Goal: Communication & Community: Share content

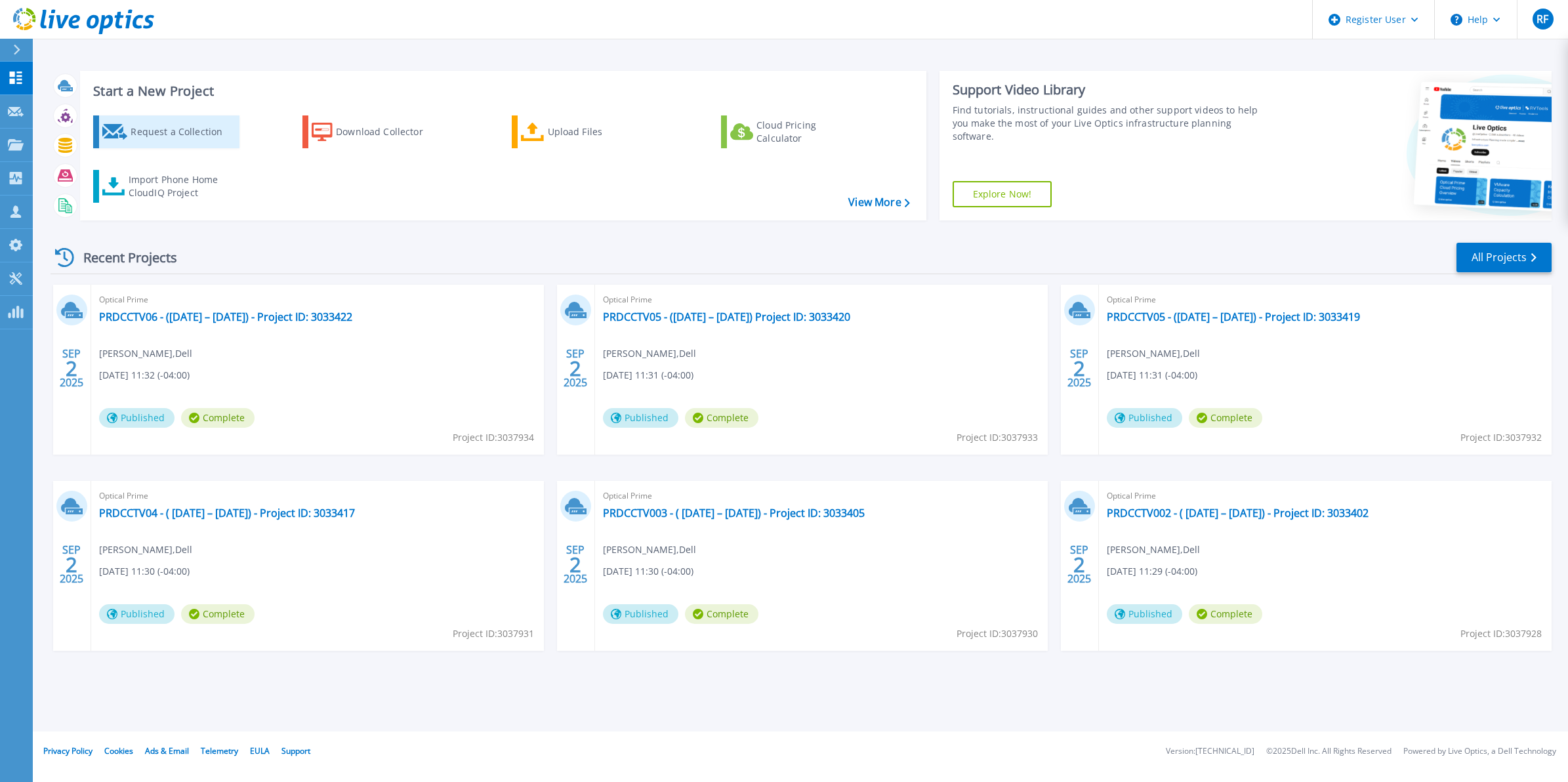
click at [172, 129] on div "Request a Collection" at bounding box center [183, 132] width 105 height 26
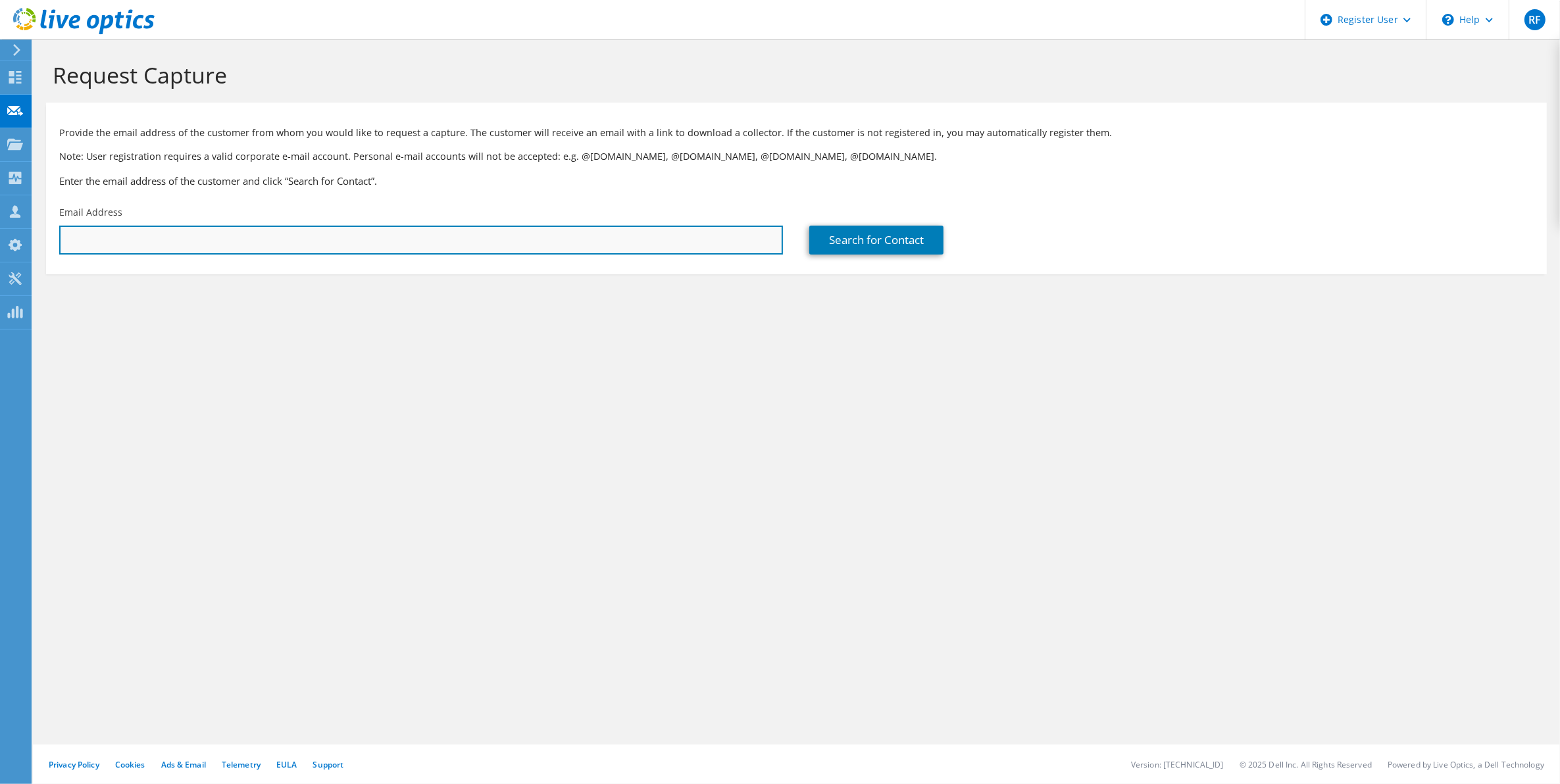
click at [529, 234] on input "text" at bounding box center [421, 240] width 724 height 29
paste input "kheffernan@oceanchoice.com"
type input "kheffernan@oceanchoice.com"
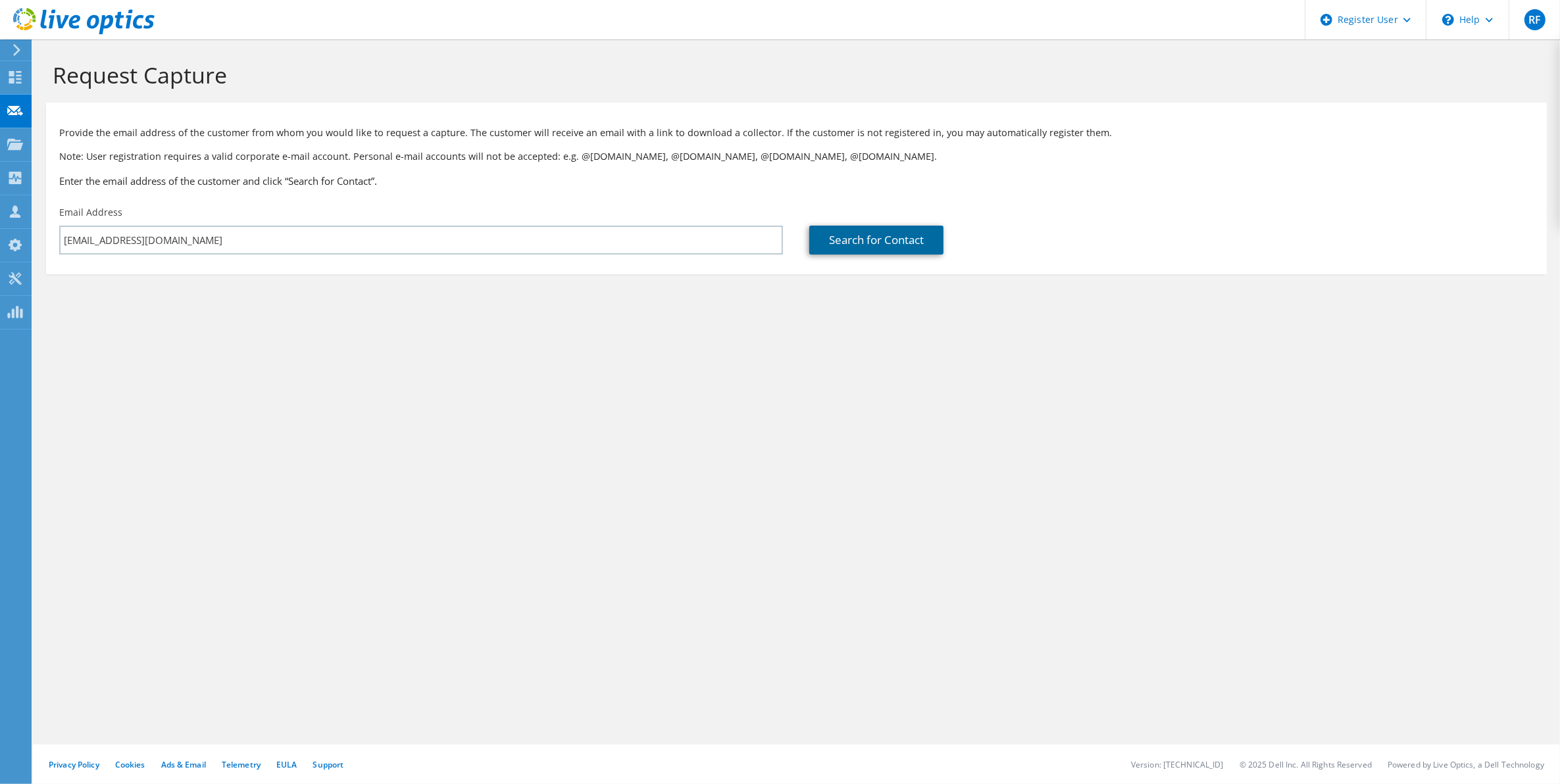
click at [826, 249] on link "Search for Contact" at bounding box center [876, 240] width 134 height 29
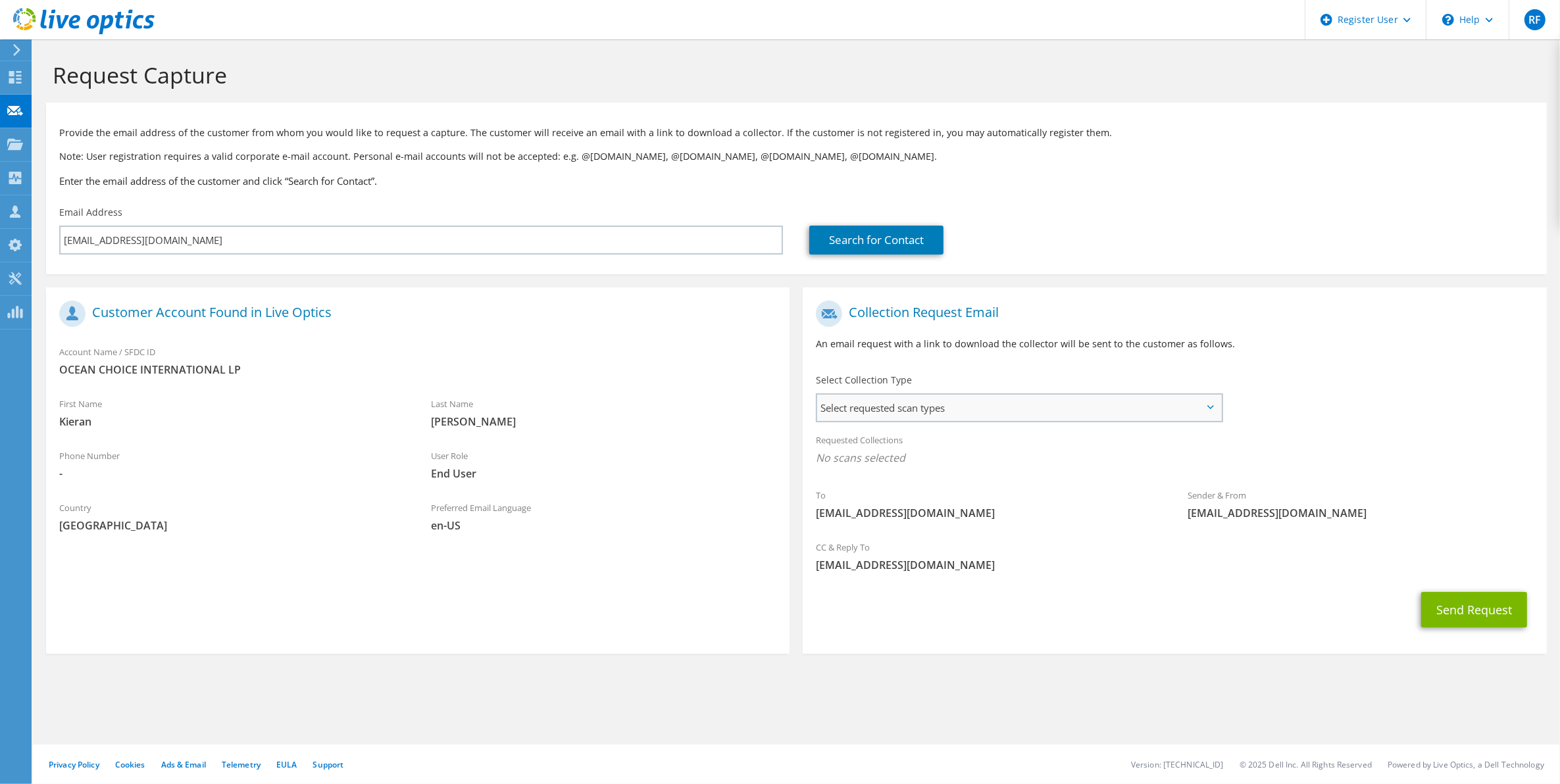
click at [909, 408] on span "Select requested scan types" at bounding box center [1019, 408] width 403 height 26
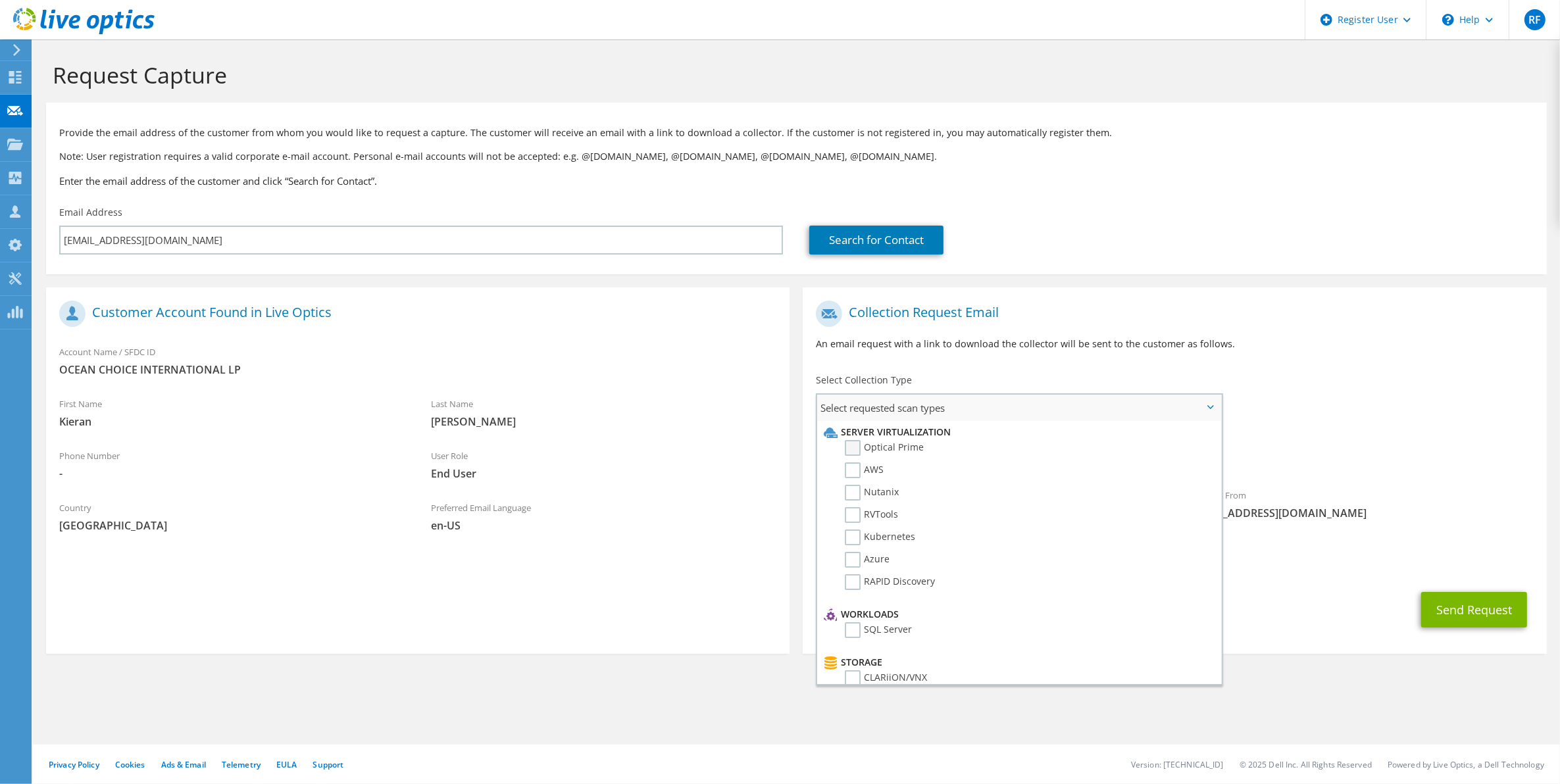
click at [850, 448] on label "Optical Prime" at bounding box center [884, 448] width 79 height 16
click at [0, 0] on input "Optical Prime" at bounding box center [0, 0] width 0 height 0
click at [1285, 330] on div "Collection Request Email An email request with a link to download the collector…" at bounding box center [1175, 330] width 743 height 73
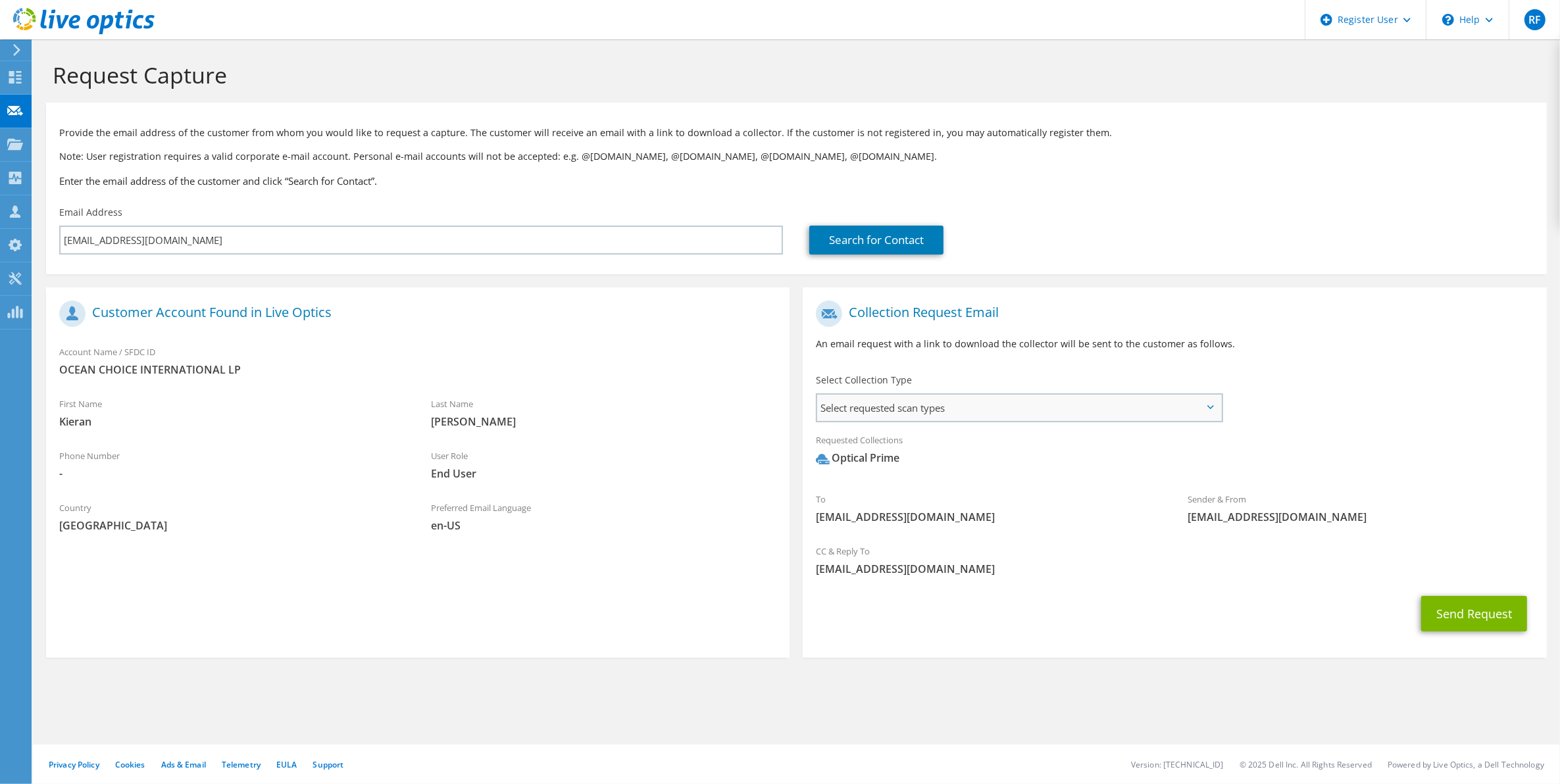
click at [1205, 400] on span "Select requested scan types" at bounding box center [1019, 408] width 403 height 26
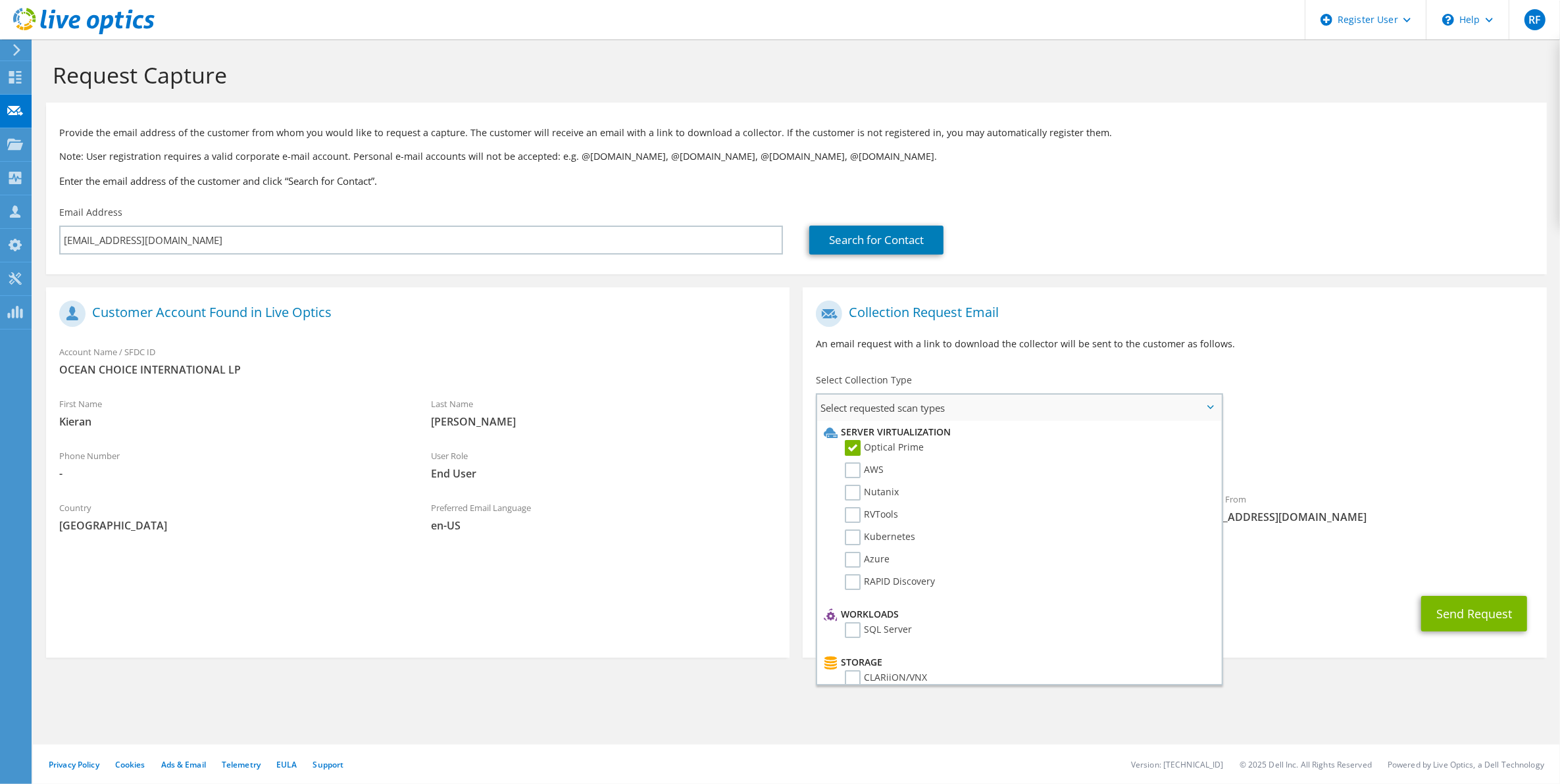
click at [1205, 400] on span "Select requested scan types" at bounding box center [1019, 408] width 403 height 26
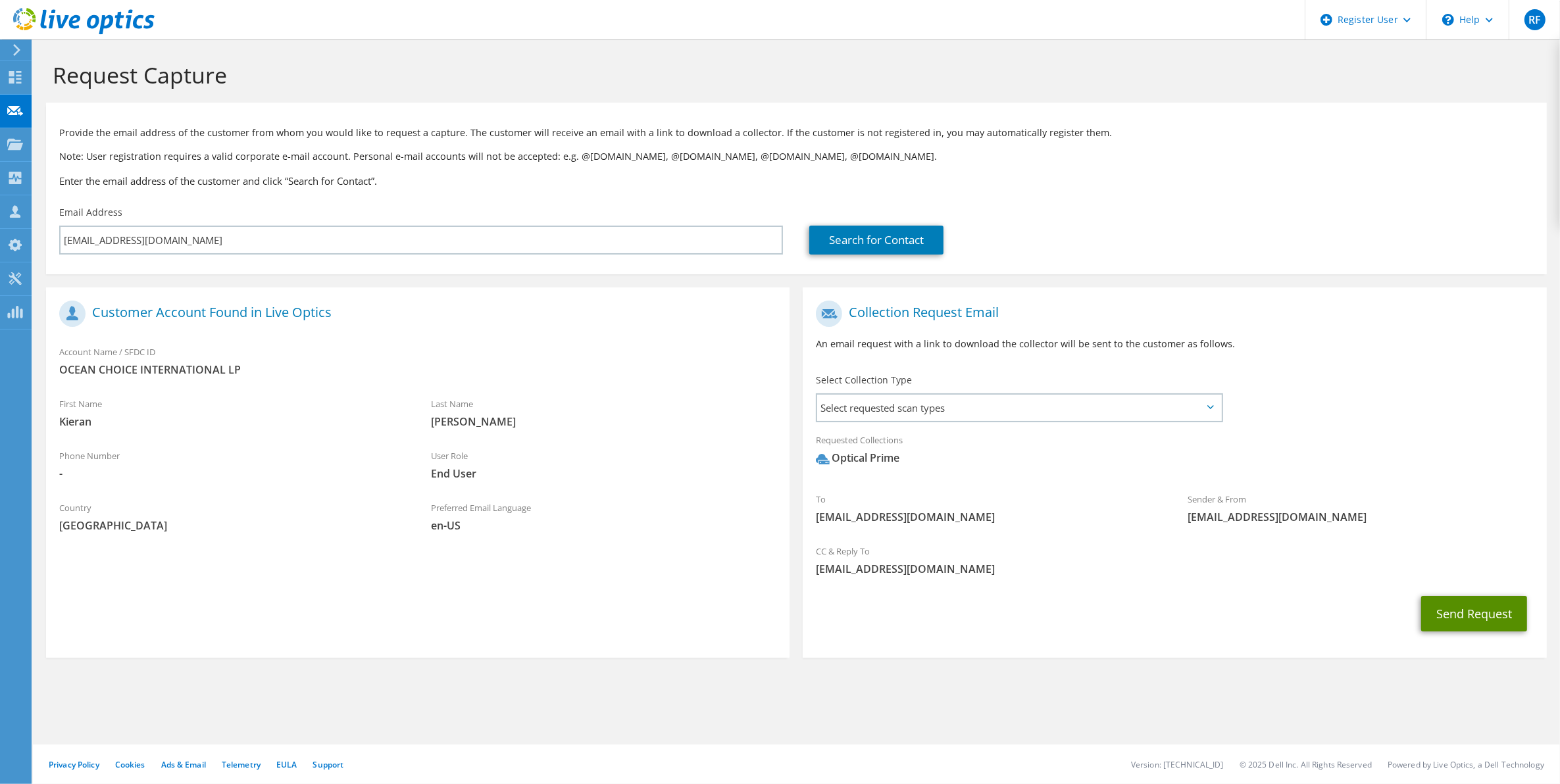
click at [1441, 620] on button "Send Request" at bounding box center [1474, 613] width 106 height 36
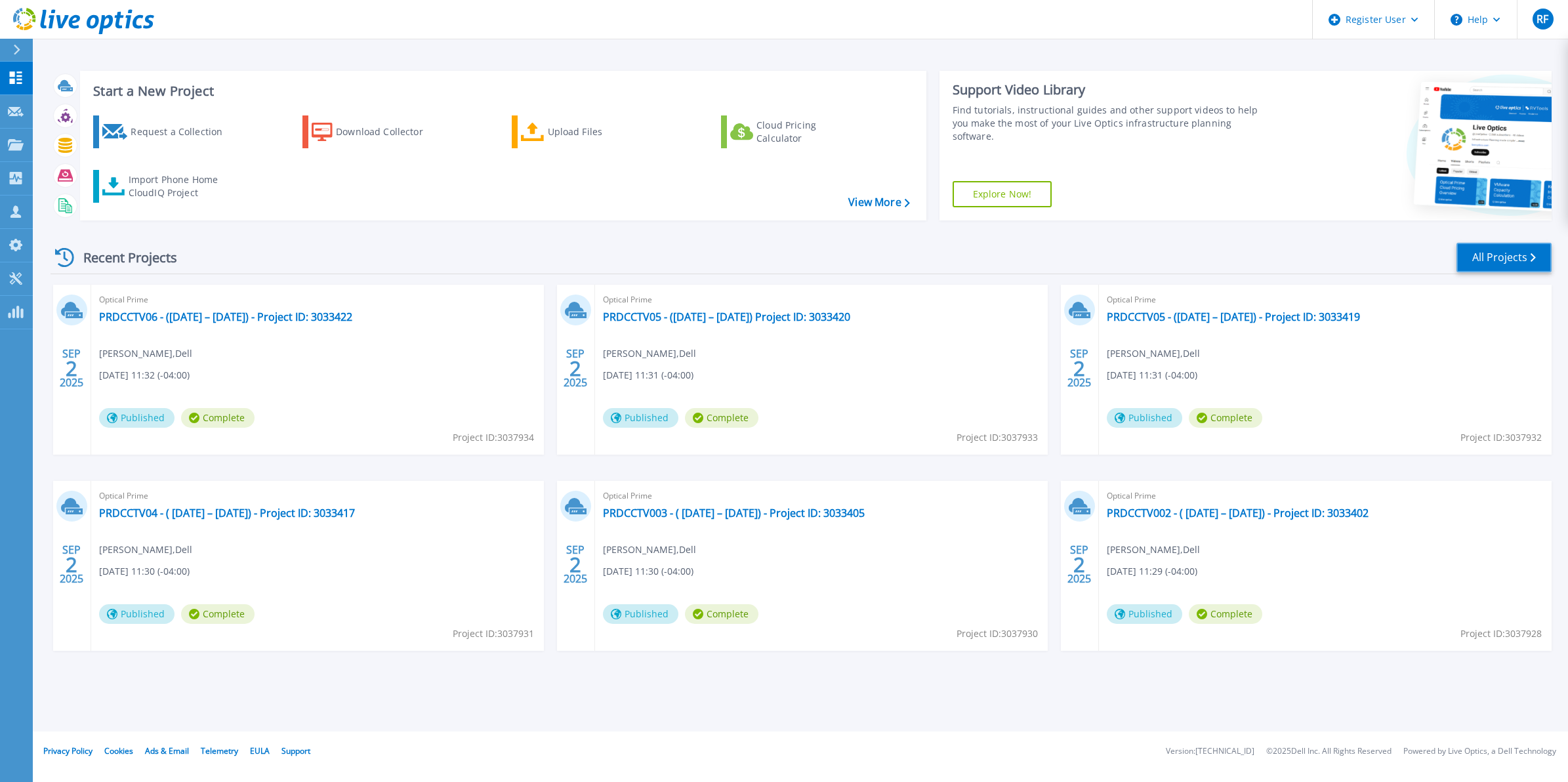
click at [1487, 247] on link "All Projects" at bounding box center [1503, 257] width 95 height 29
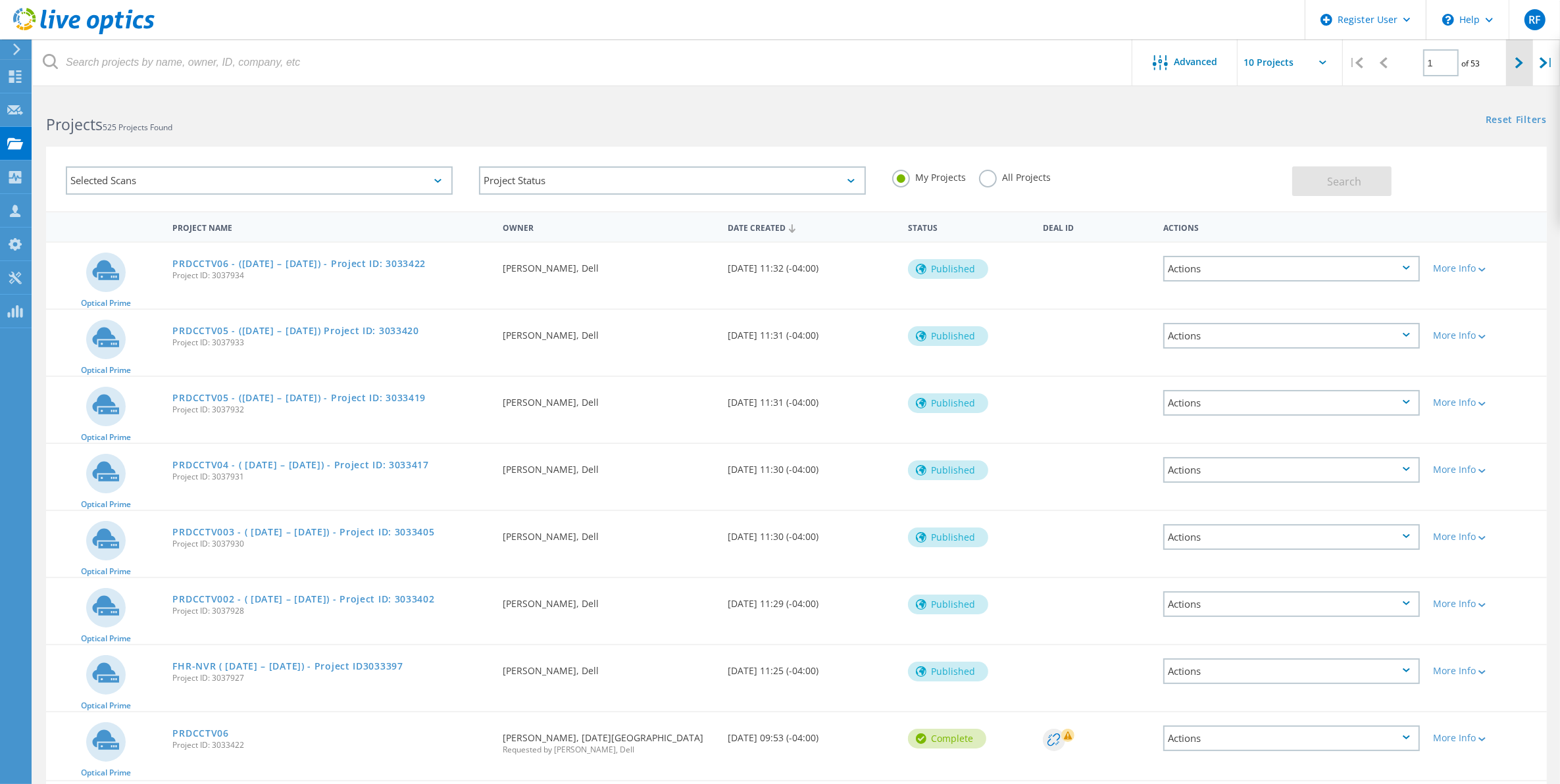
click at [1524, 57] on icon at bounding box center [1520, 62] width 8 height 11
type input "2"
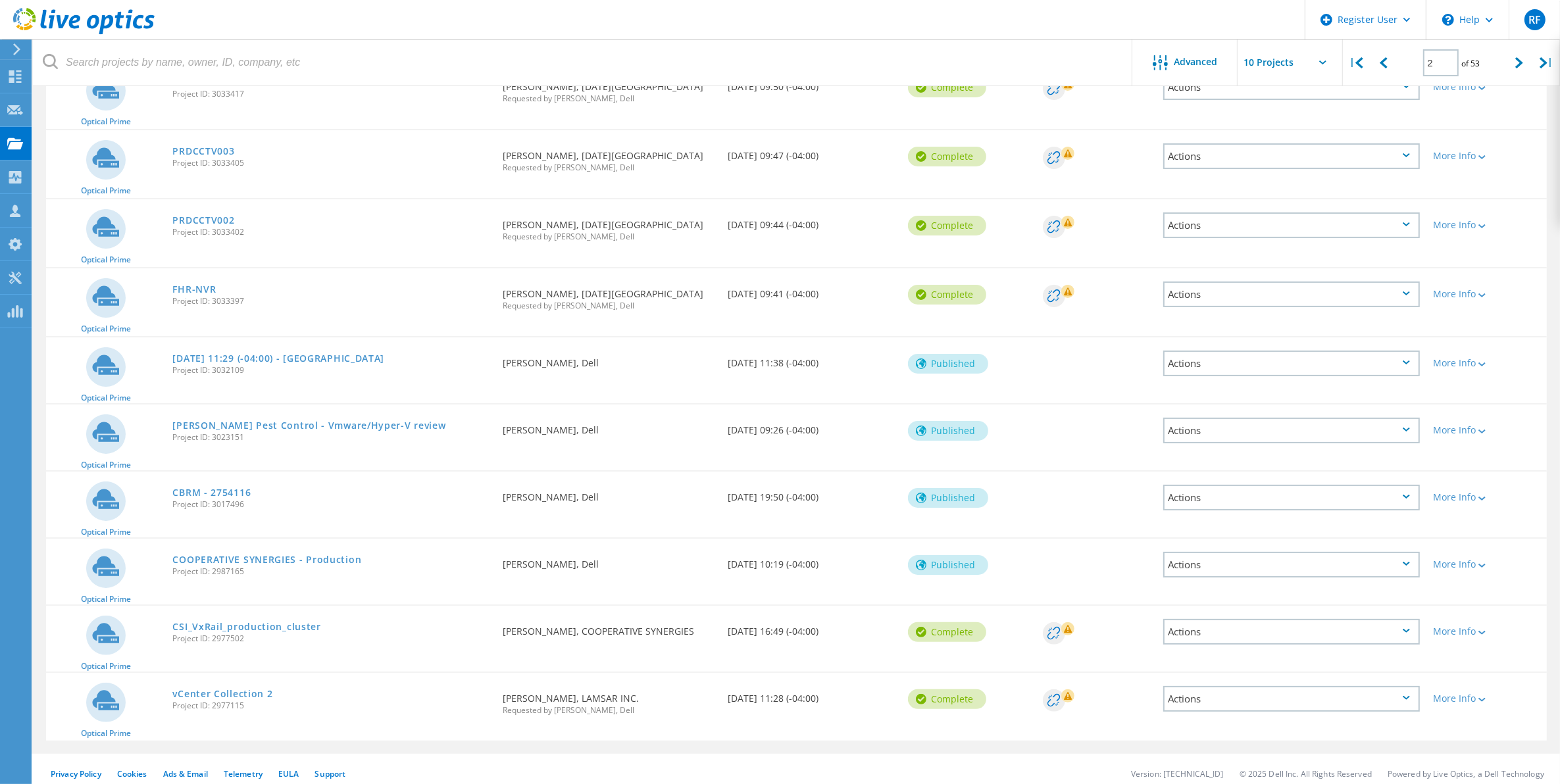
scroll to position [184, 0]
click at [244, 687] on link "vCenter Collection 2" at bounding box center [222, 691] width 100 height 9
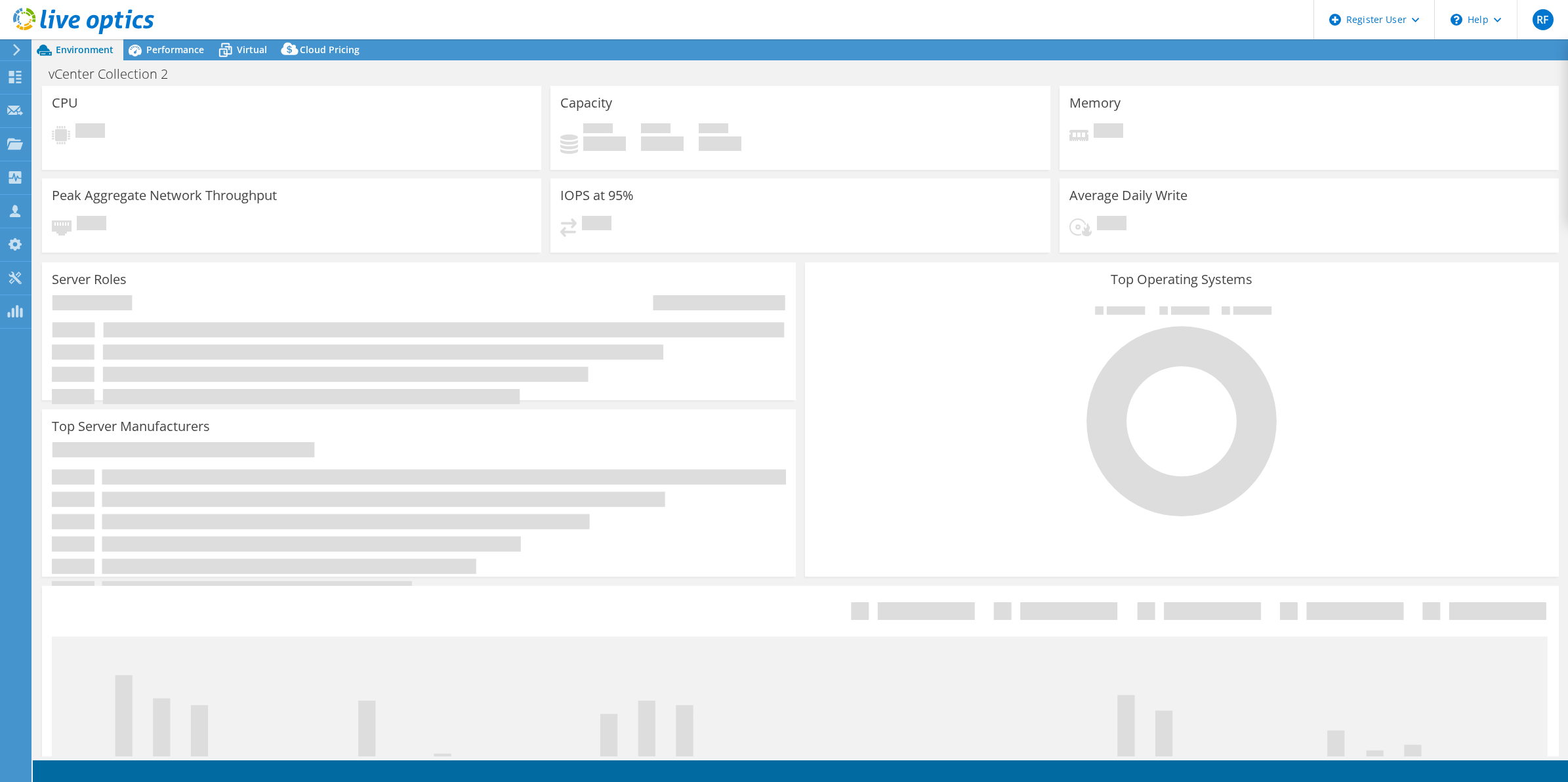
select select "USD"
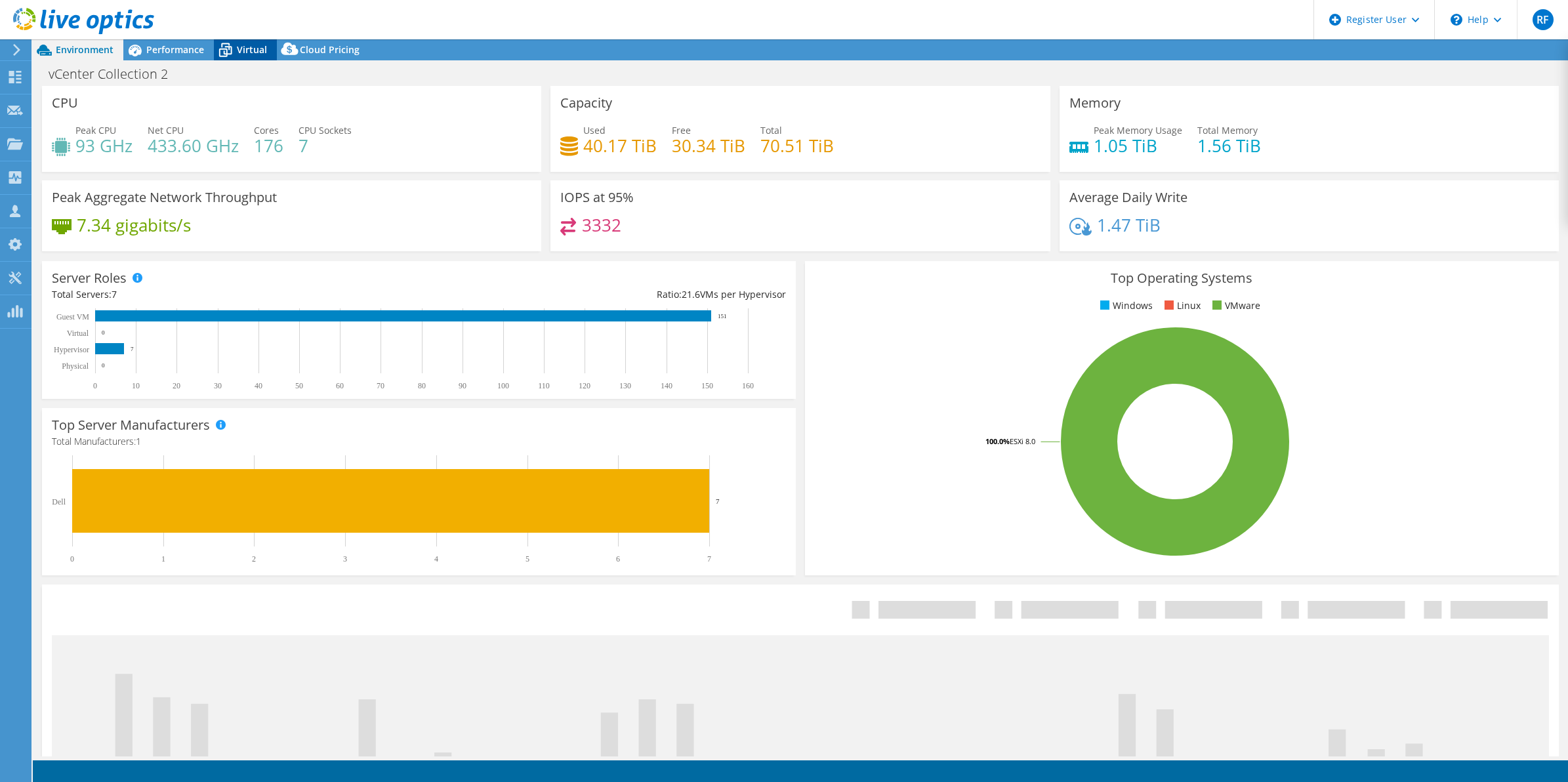
click at [254, 49] on span "Virtual" at bounding box center [252, 49] width 30 height 12
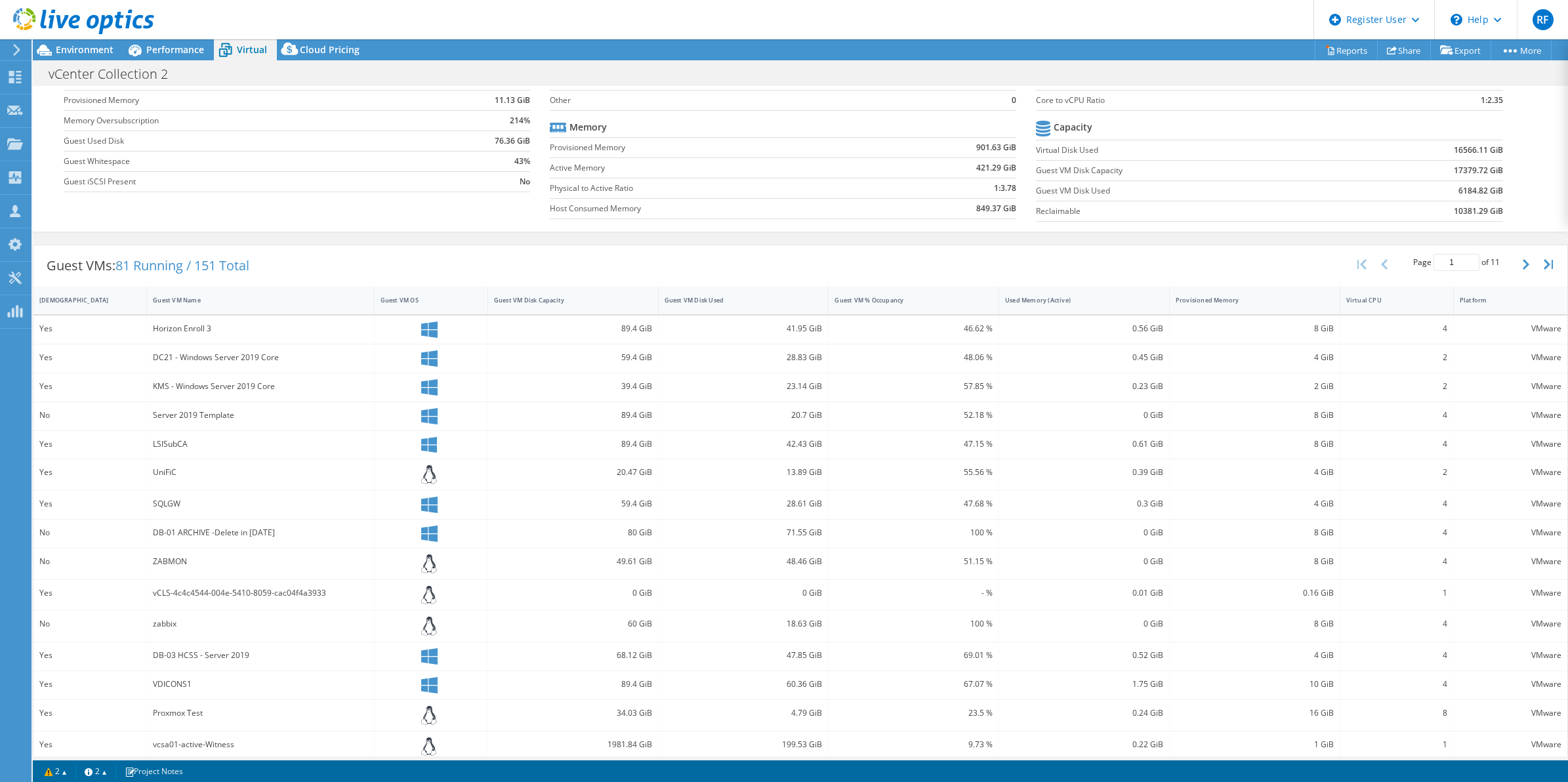
scroll to position [115, 0]
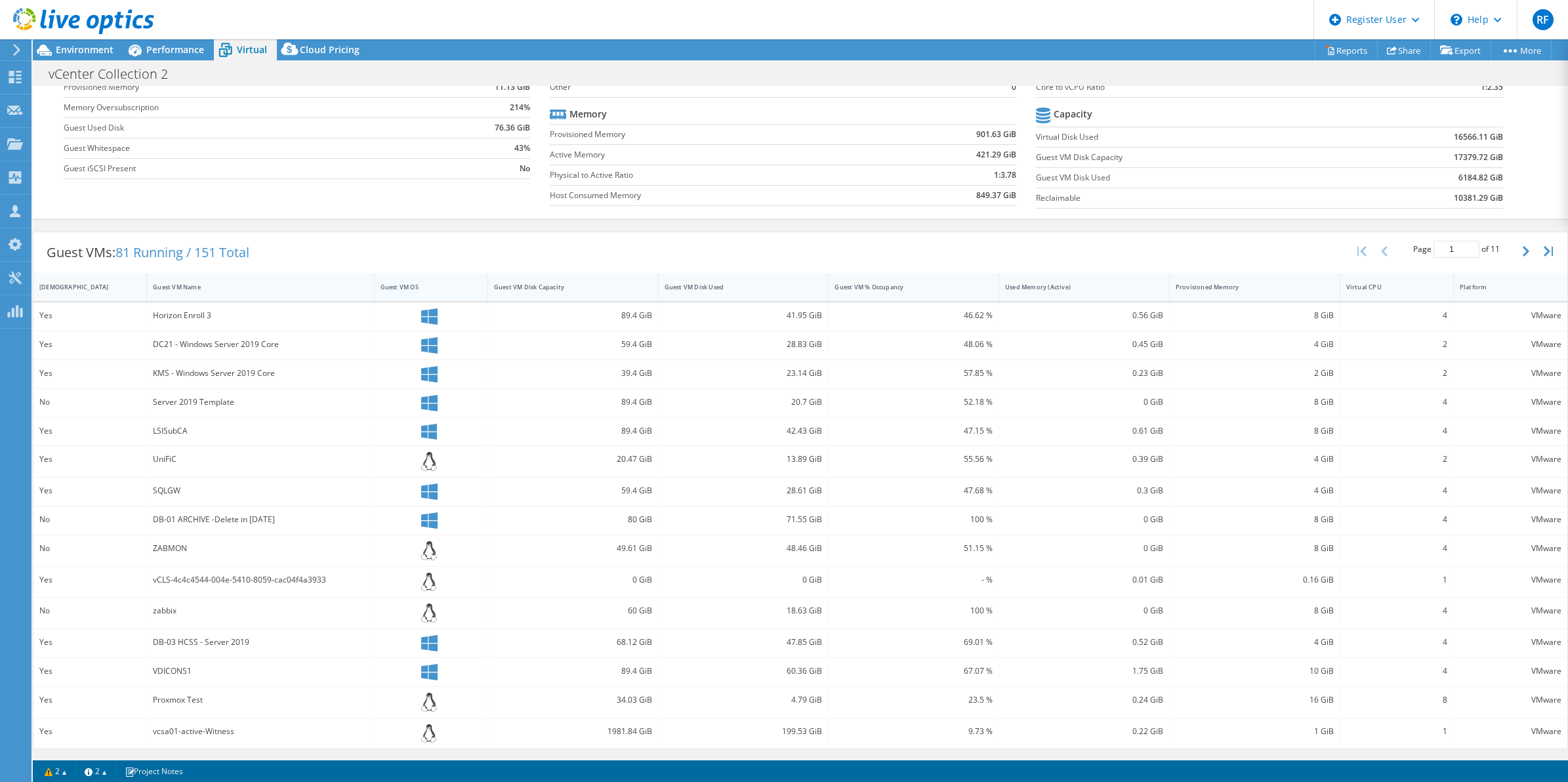
click at [401, 280] on div "Guest VM OS" at bounding box center [423, 287] width 97 height 21
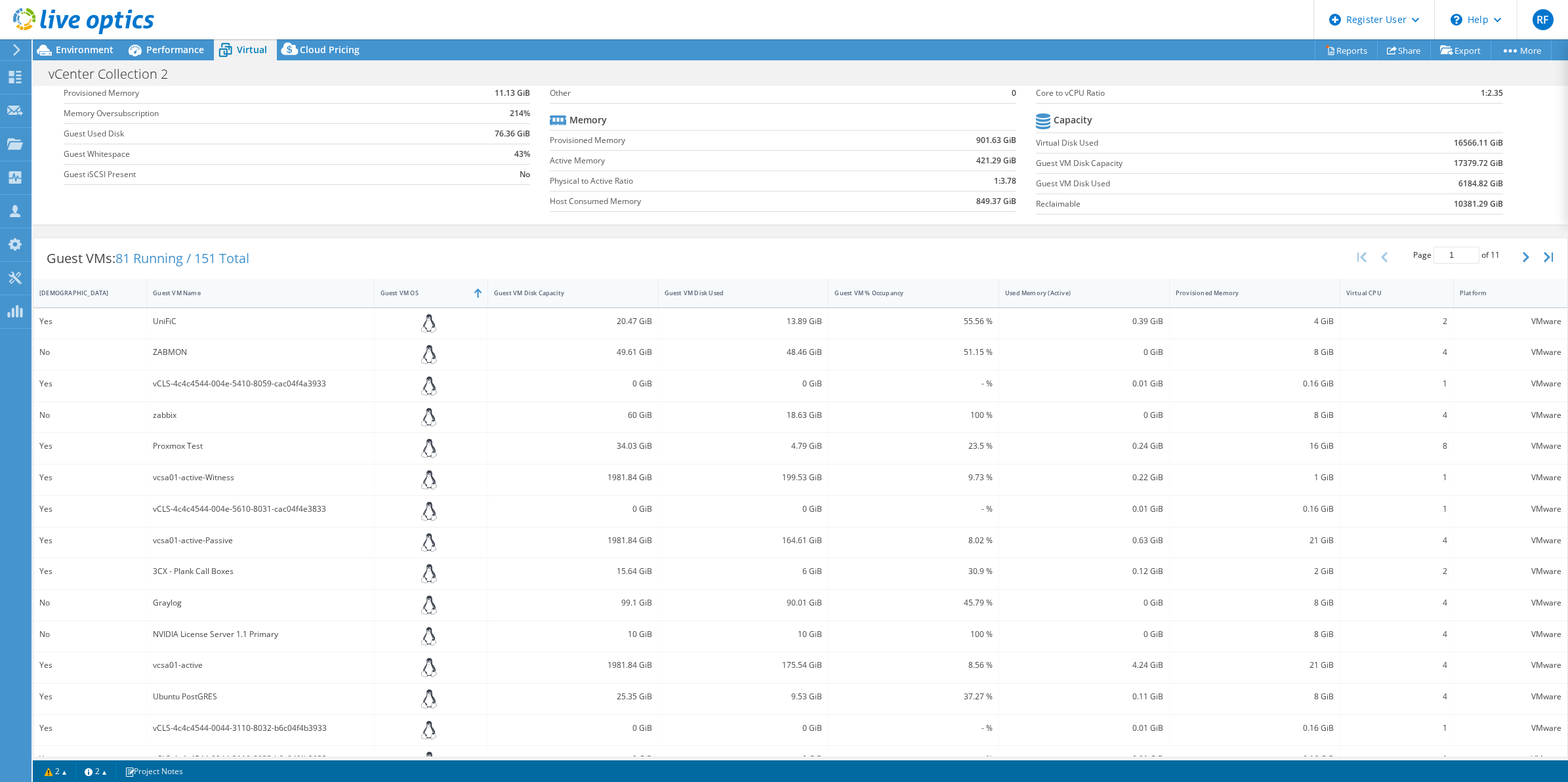
scroll to position [136, 0]
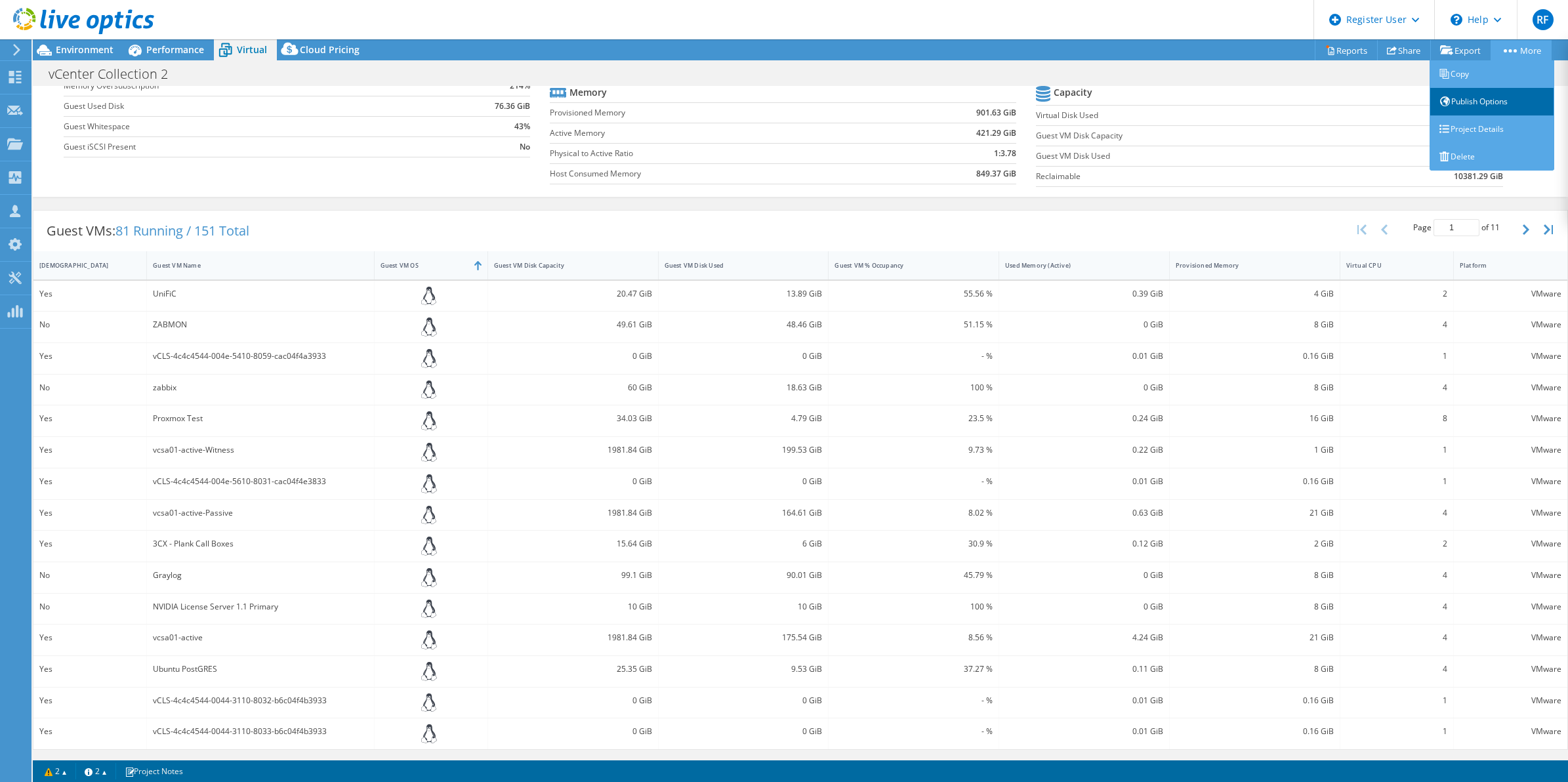
click at [1489, 106] on link "Publish Options" at bounding box center [1491, 102] width 124 height 27
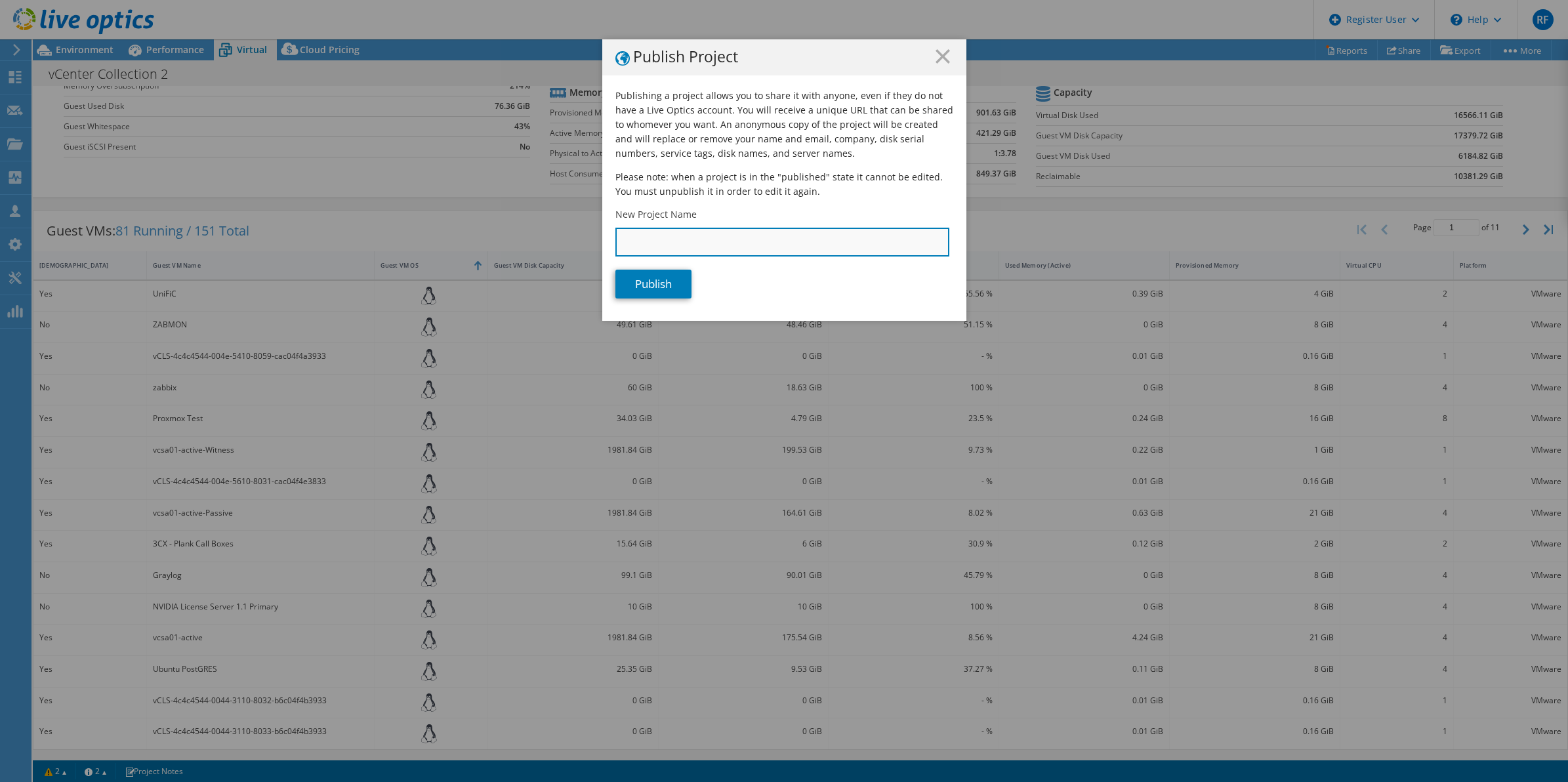
click at [824, 244] on input "New Project Name" at bounding box center [782, 242] width 334 height 29
click at [824, 244] on input "Lamsar - VMware infrastructure" at bounding box center [782, 242] width 334 height 29
type input "Lamsar - VMware infrastructure v2"
click at [674, 276] on link "Publish" at bounding box center [653, 284] width 76 height 29
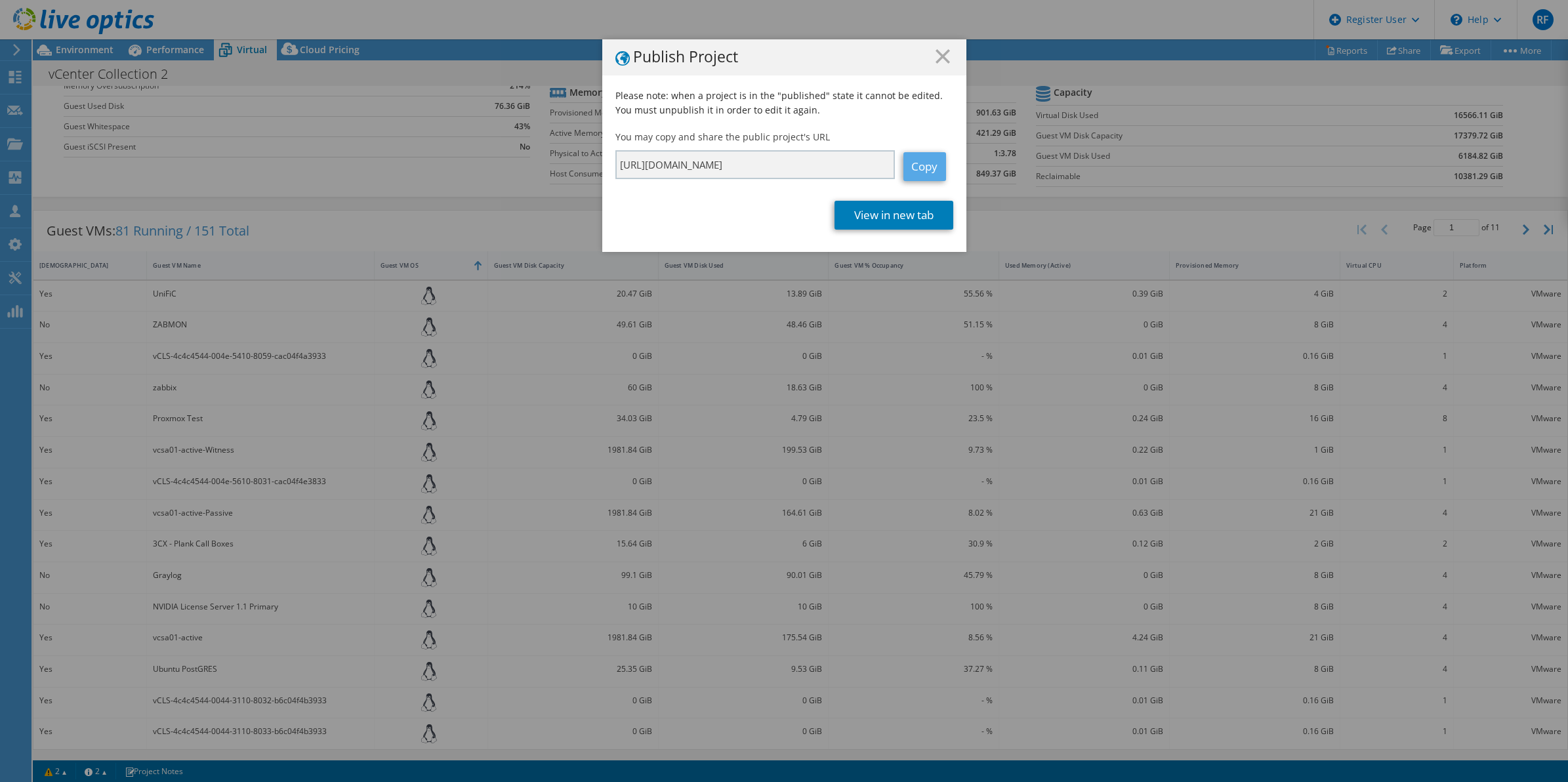
click at [913, 164] on link "Copy" at bounding box center [924, 167] width 42 height 29
click at [936, 59] on line at bounding box center [942, 56] width 13 height 13
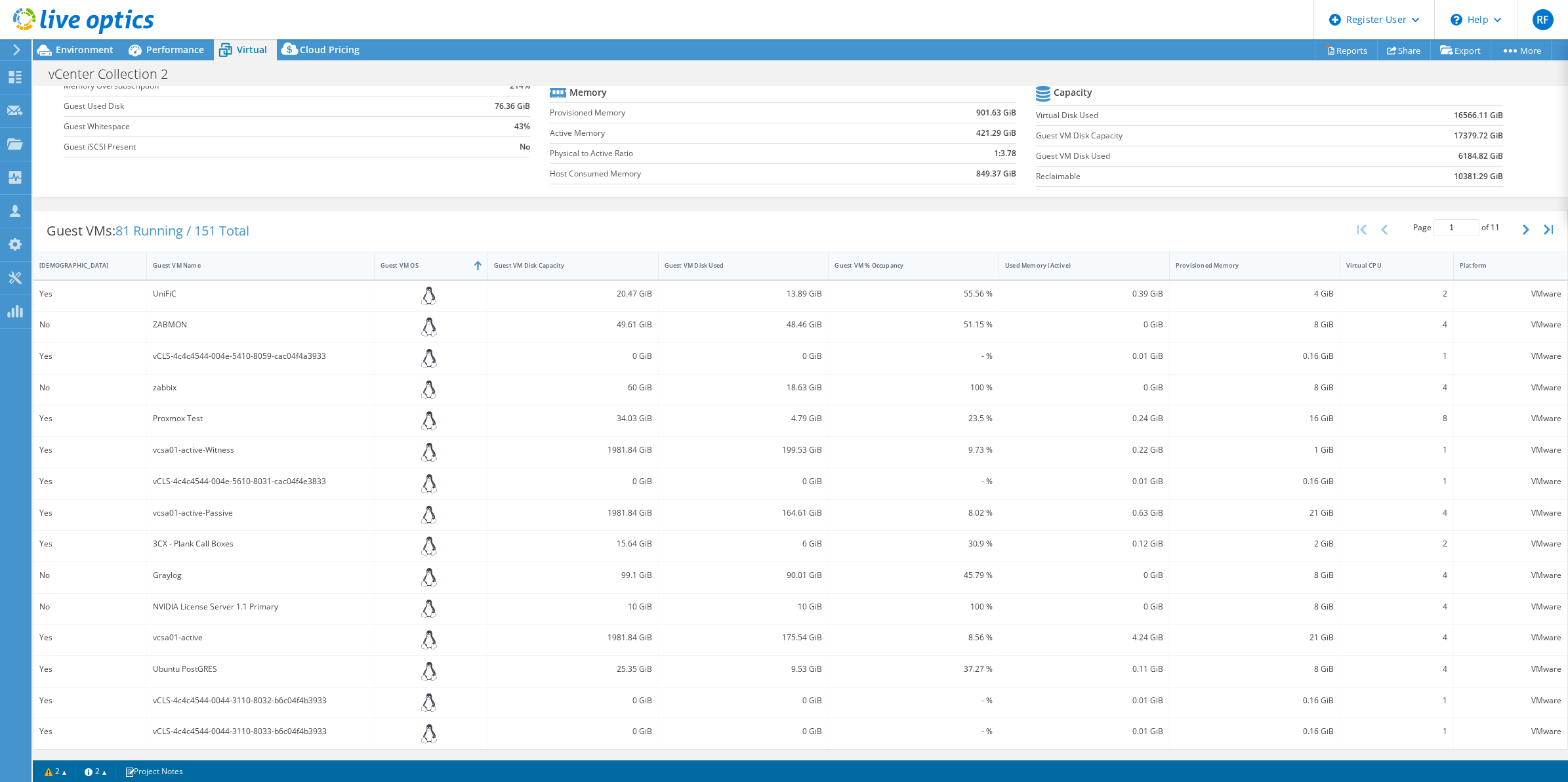
click at [792, 230] on div "Guest VMs: 81 Running / 151 Total Page 1 of 11 5 rows 10 rows 20 rows 25 rows 5…" at bounding box center [800, 230] width 1534 height 40
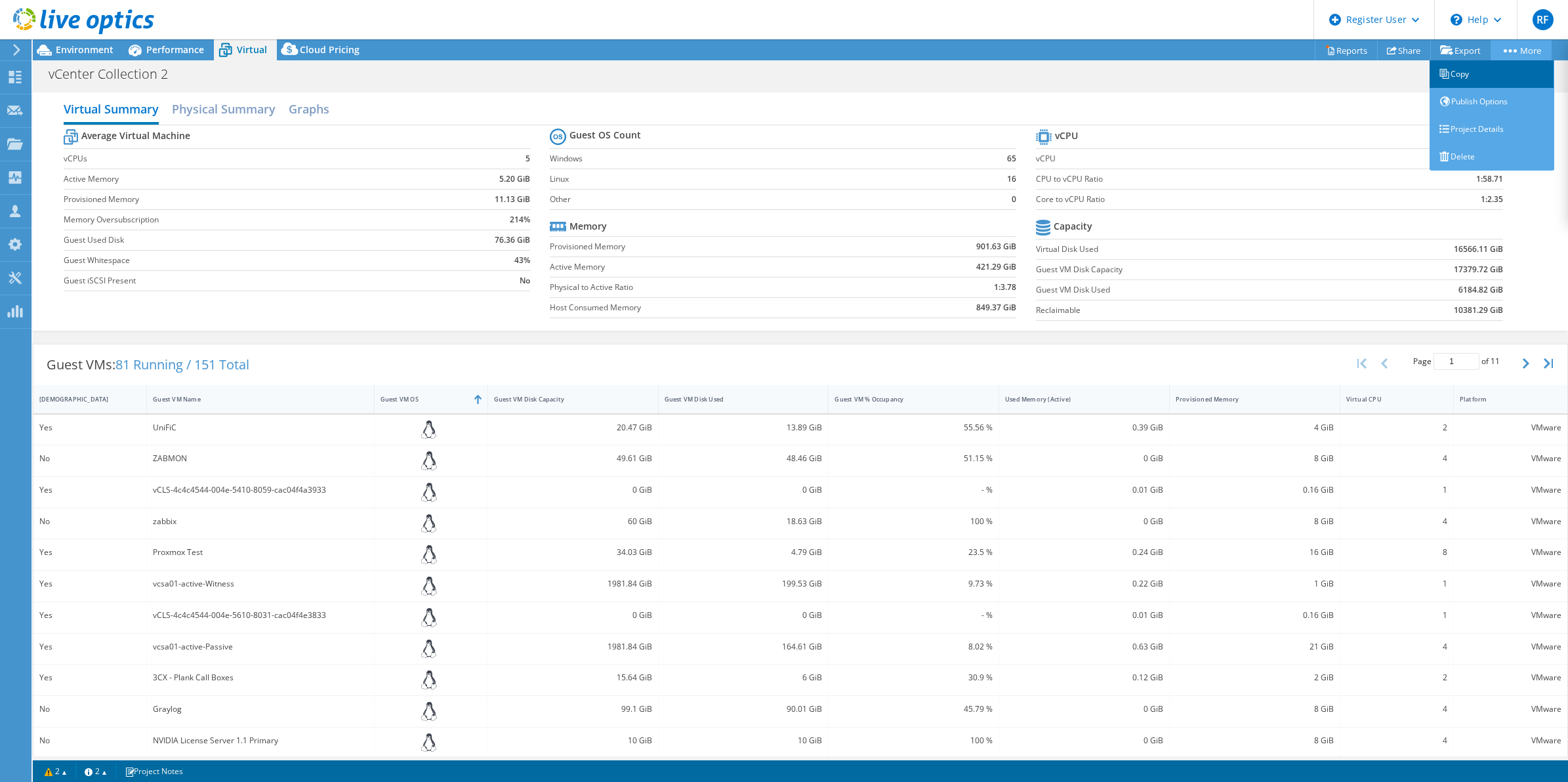
click at [1500, 70] on link "Copy" at bounding box center [1491, 74] width 124 height 27
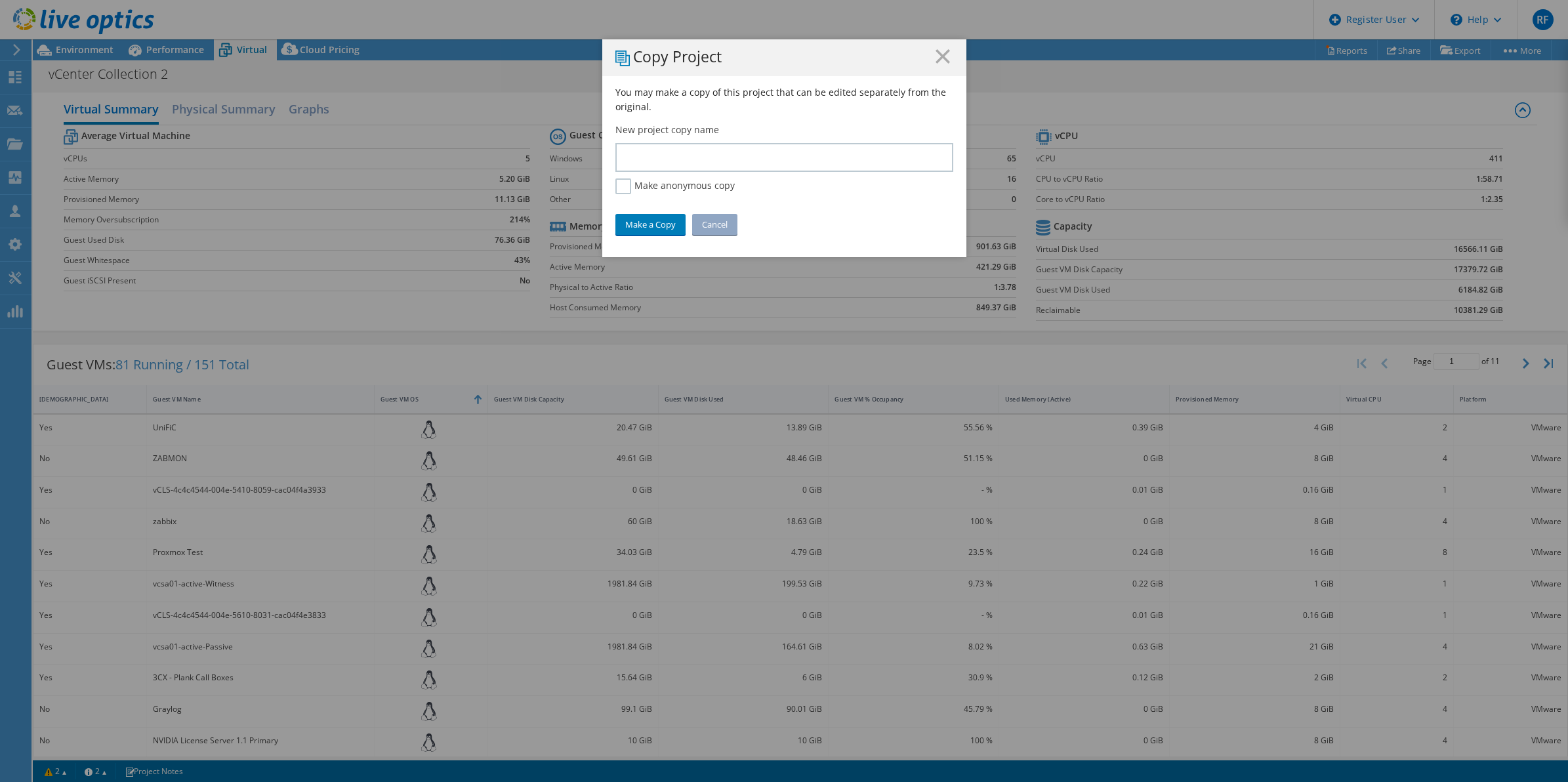
click at [932, 66] on h1 "Copy Project" at bounding box center [784, 57] width 338 height 17
click at [935, 57] on icon at bounding box center [942, 56] width 14 height 14
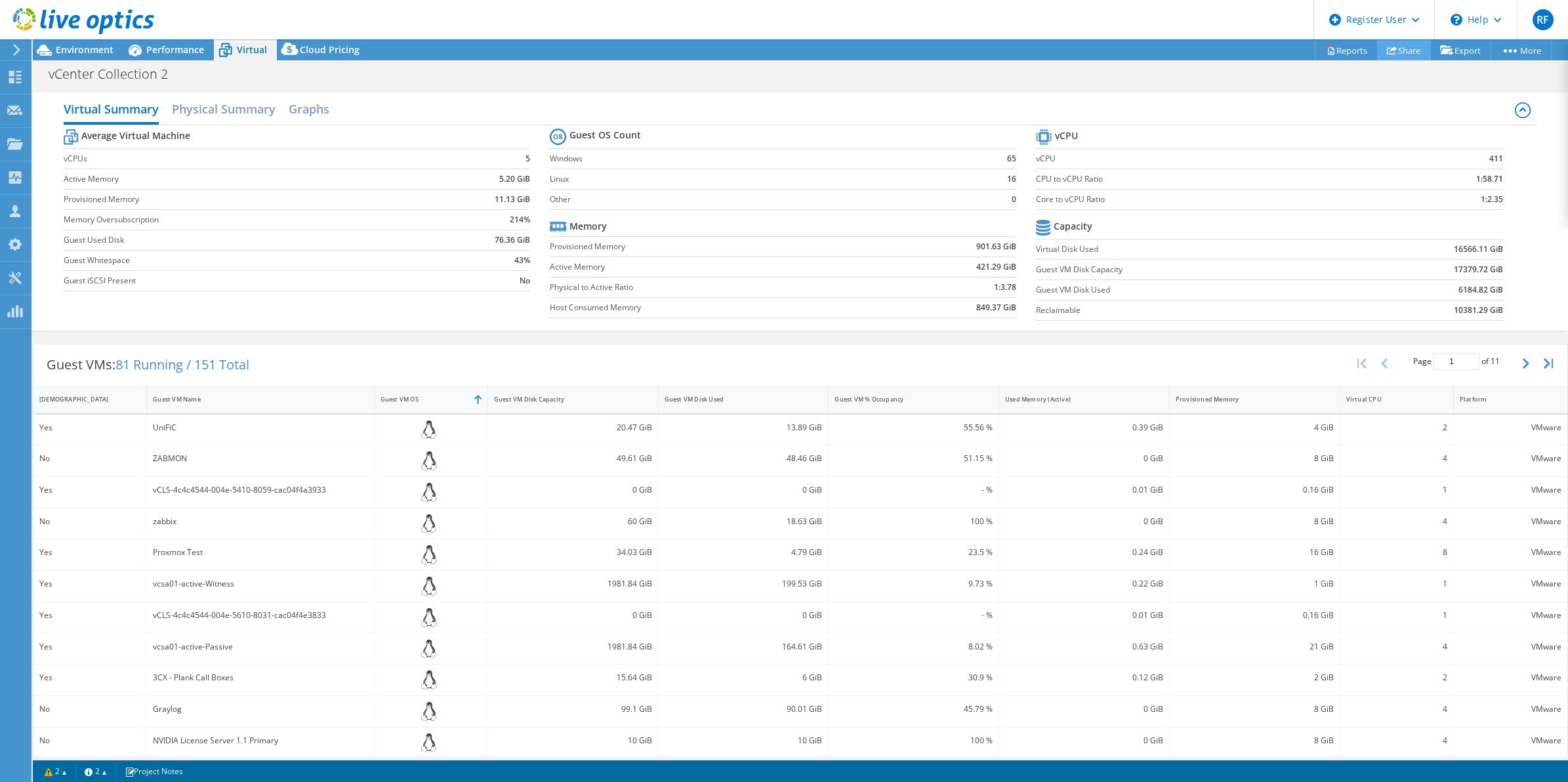
click at [1392, 54] on link "Share" at bounding box center [1403, 51] width 54 height 21
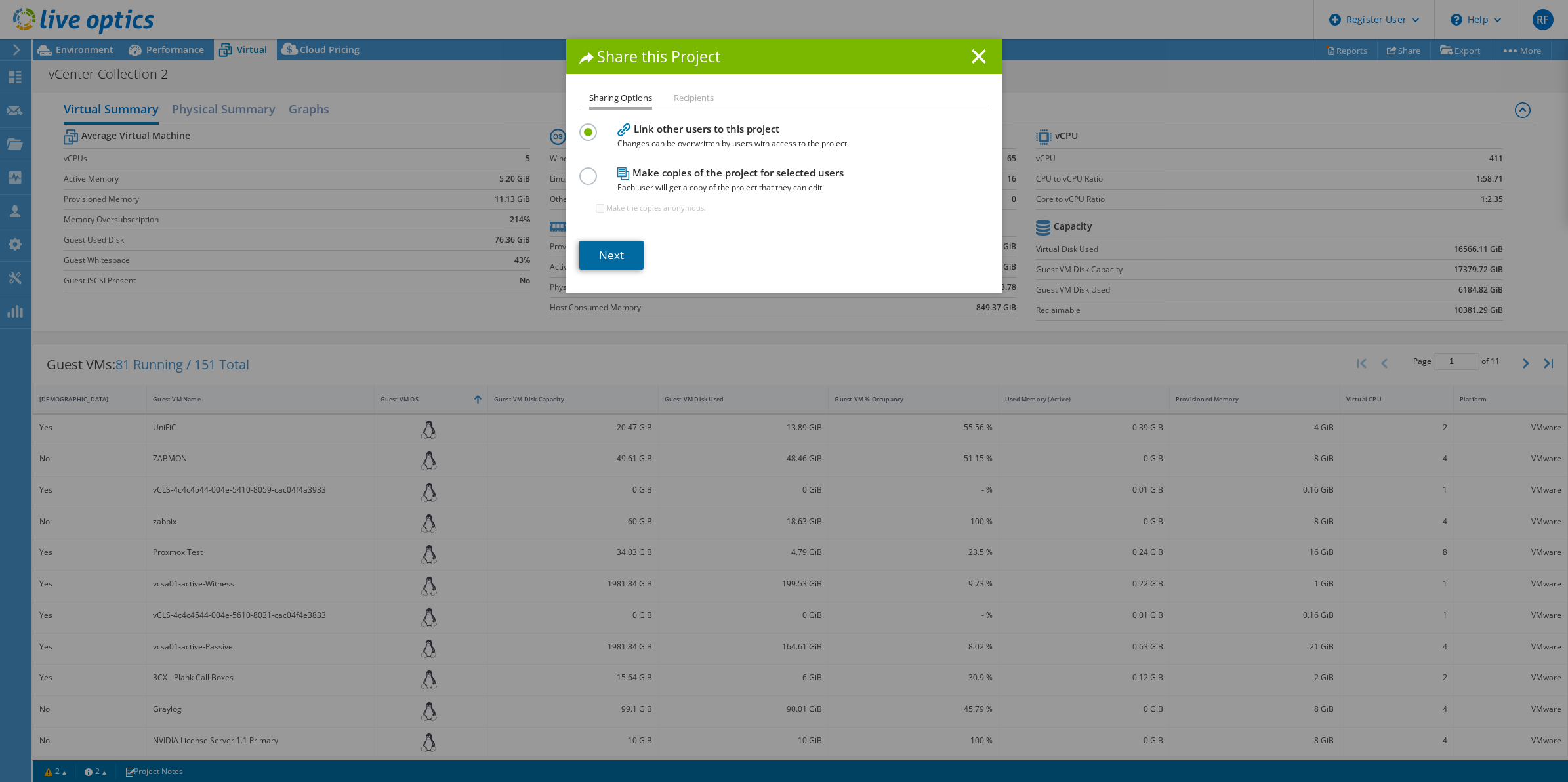
click at [612, 253] on link "Next" at bounding box center [611, 255] width 64 height 29
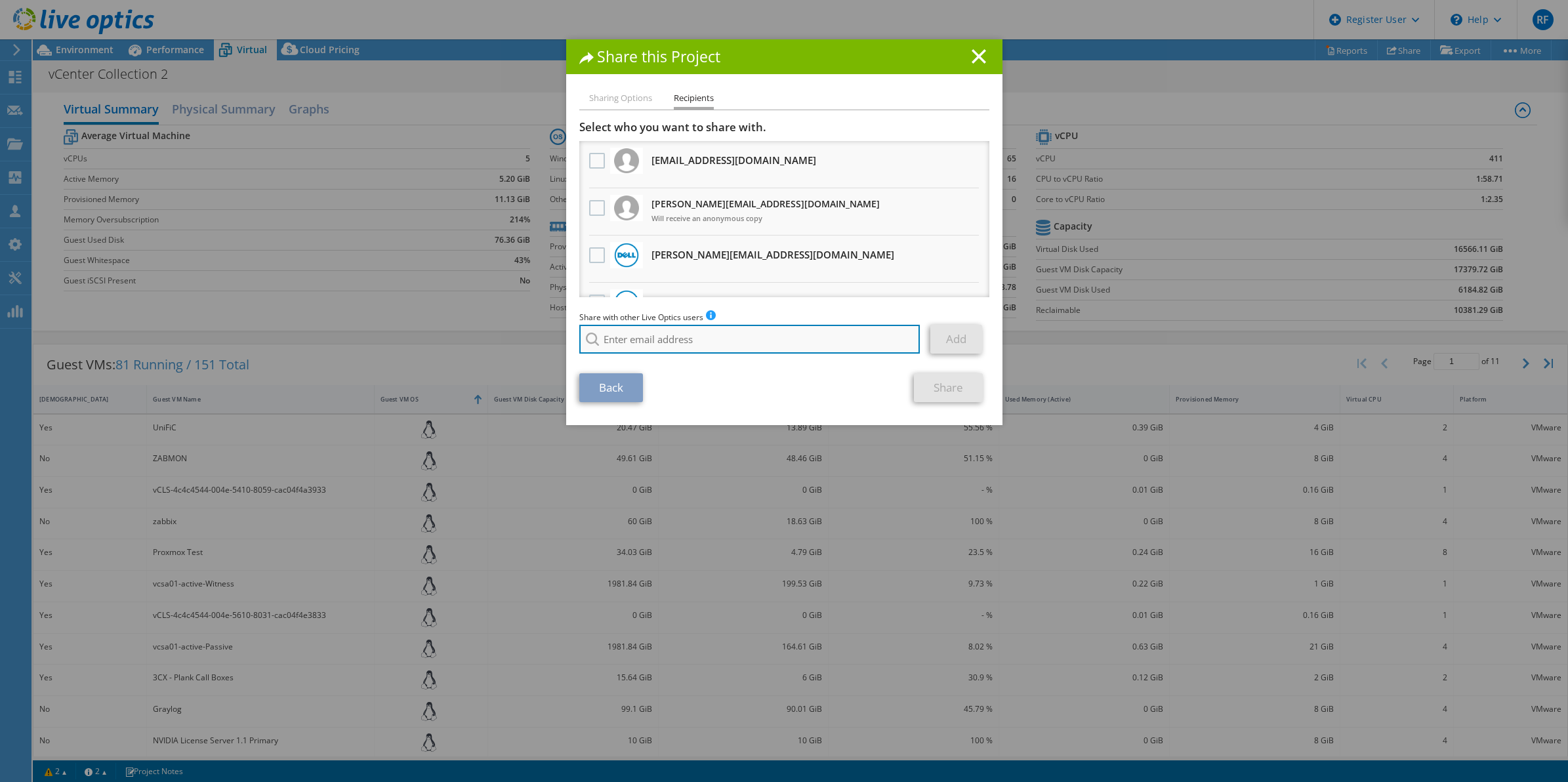
click at [669, 340] on input "search" at bounding box center [749, 339] width 341 height 29
paste input "[URL][DOMAIN_NAME]"
type input "[URL][DOMAIN_NAME]"
click at [798, 356] on div "Share with other Live Optics users Enter a single email address and click add. …" at bounding box center [784, 335] width 410 height 50
click at [783, 345] on input "search" at bounding box center [749, 339] width 341 height 29
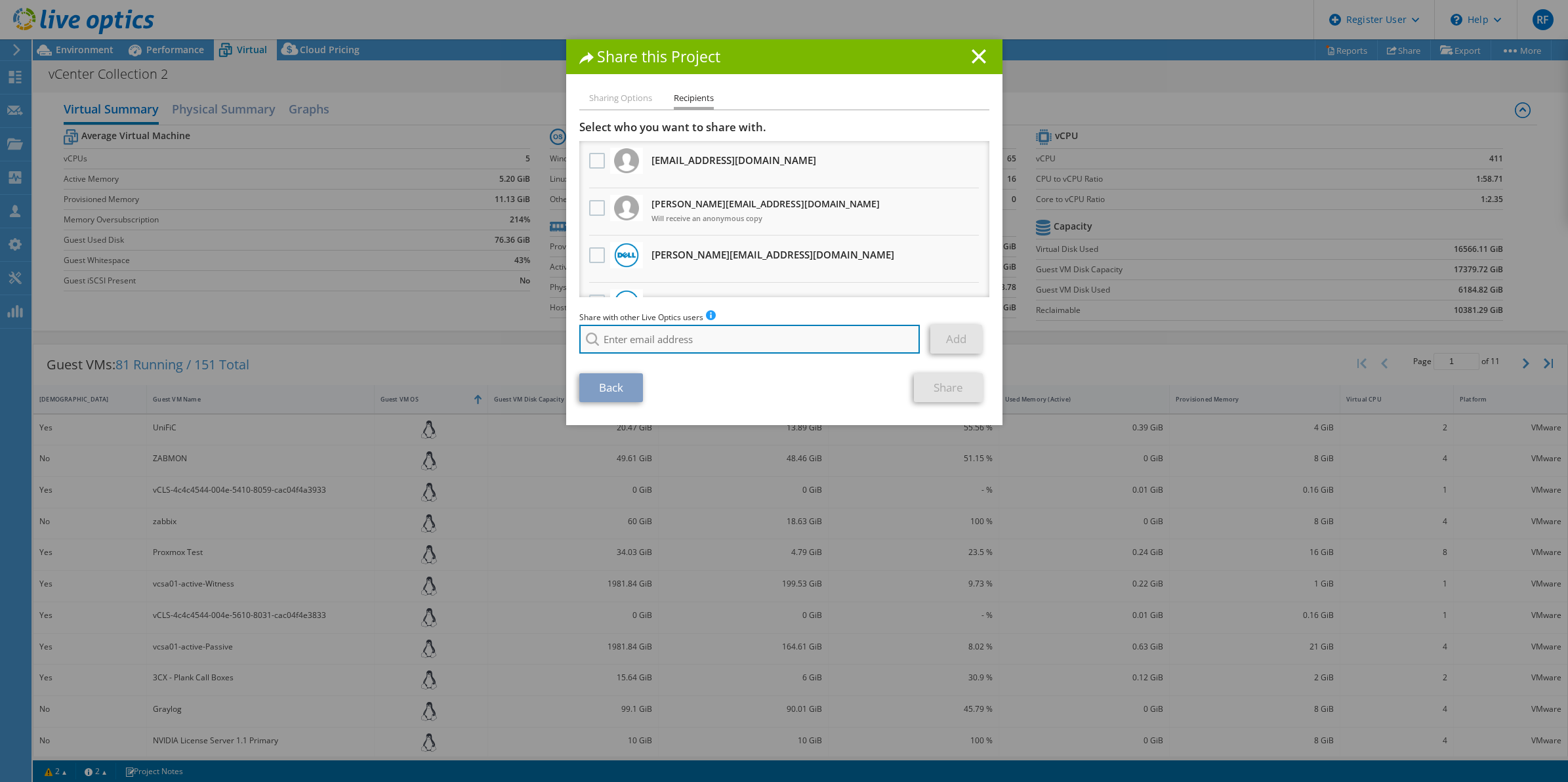
paste input "[PERSON_NAME][EMAIL_ADDRESS][PERSON_NAME][DOMAIN_NAME]"
type input "[PERSON_NAME][EMAIL_ADDRESS][PERSON_NAME][DOMAIN_NAME]"
click at [952, 336] on link "Add" at bounding box center [956, 339] width 52 height 29
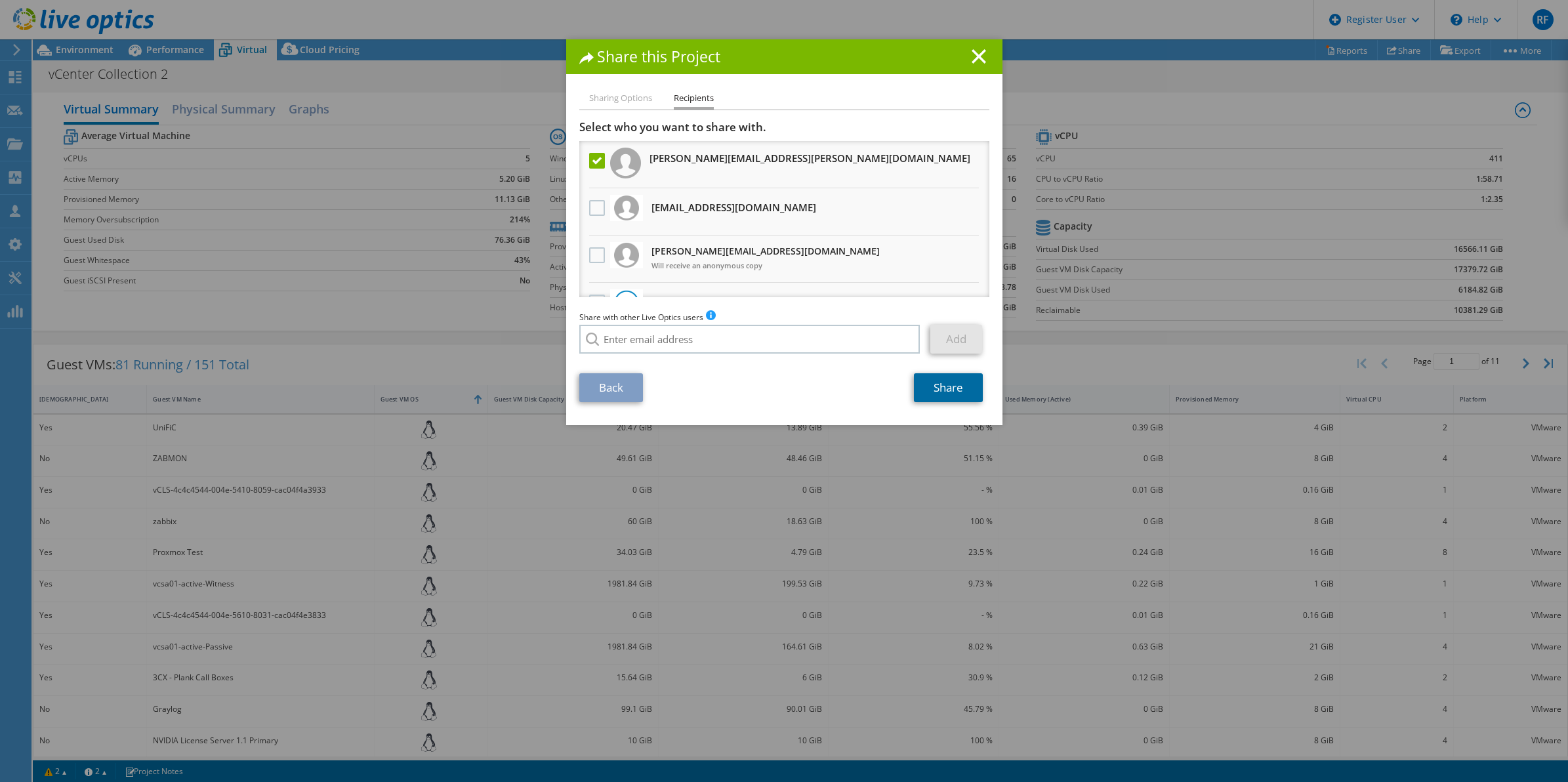
click at [946, 383] on link "Share" at bounding box center [948, 388] width 69 height 29
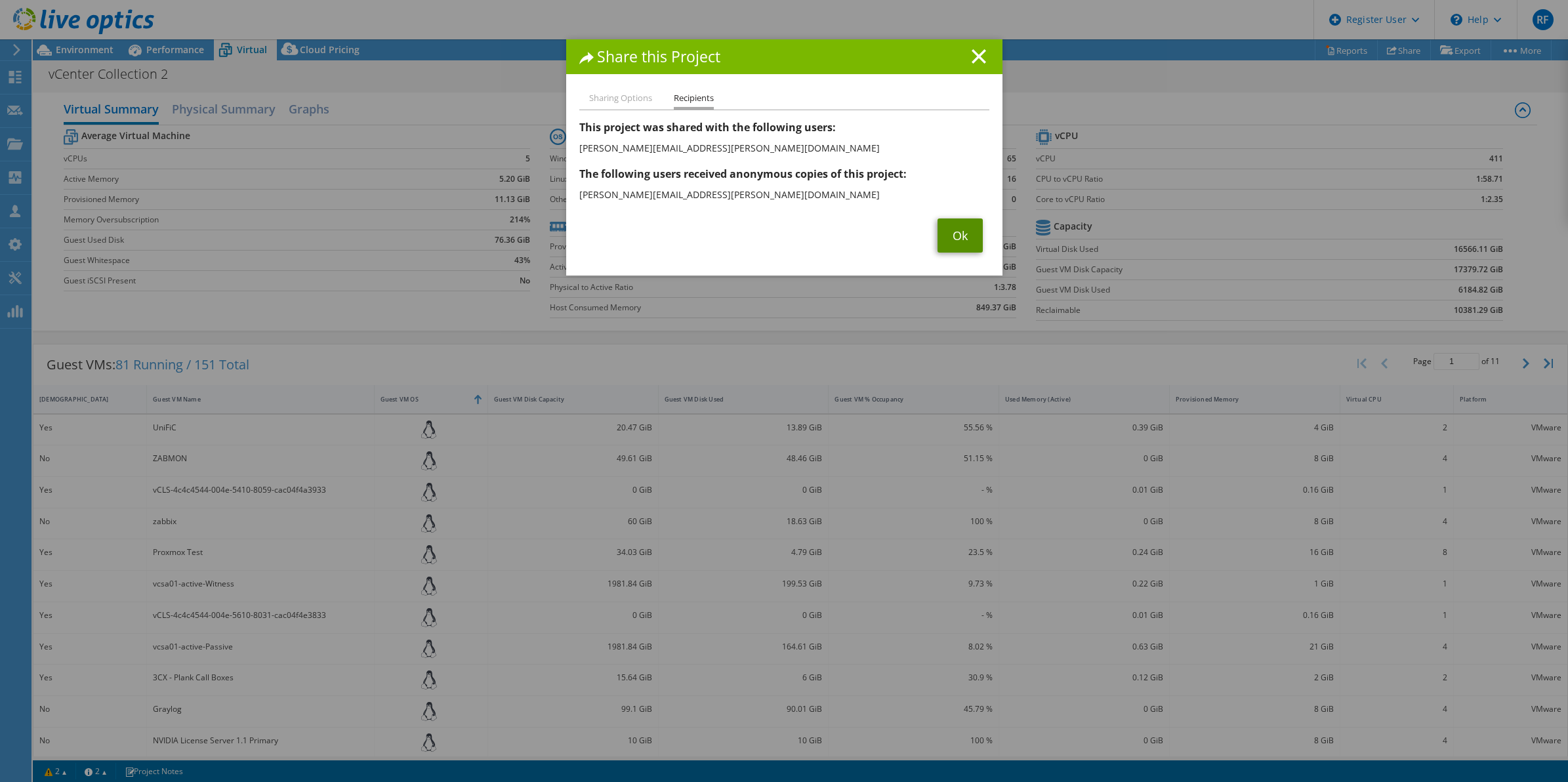
click at [956, 226] on link "Ok" at bounding box center [960, 236] width 45 height 34
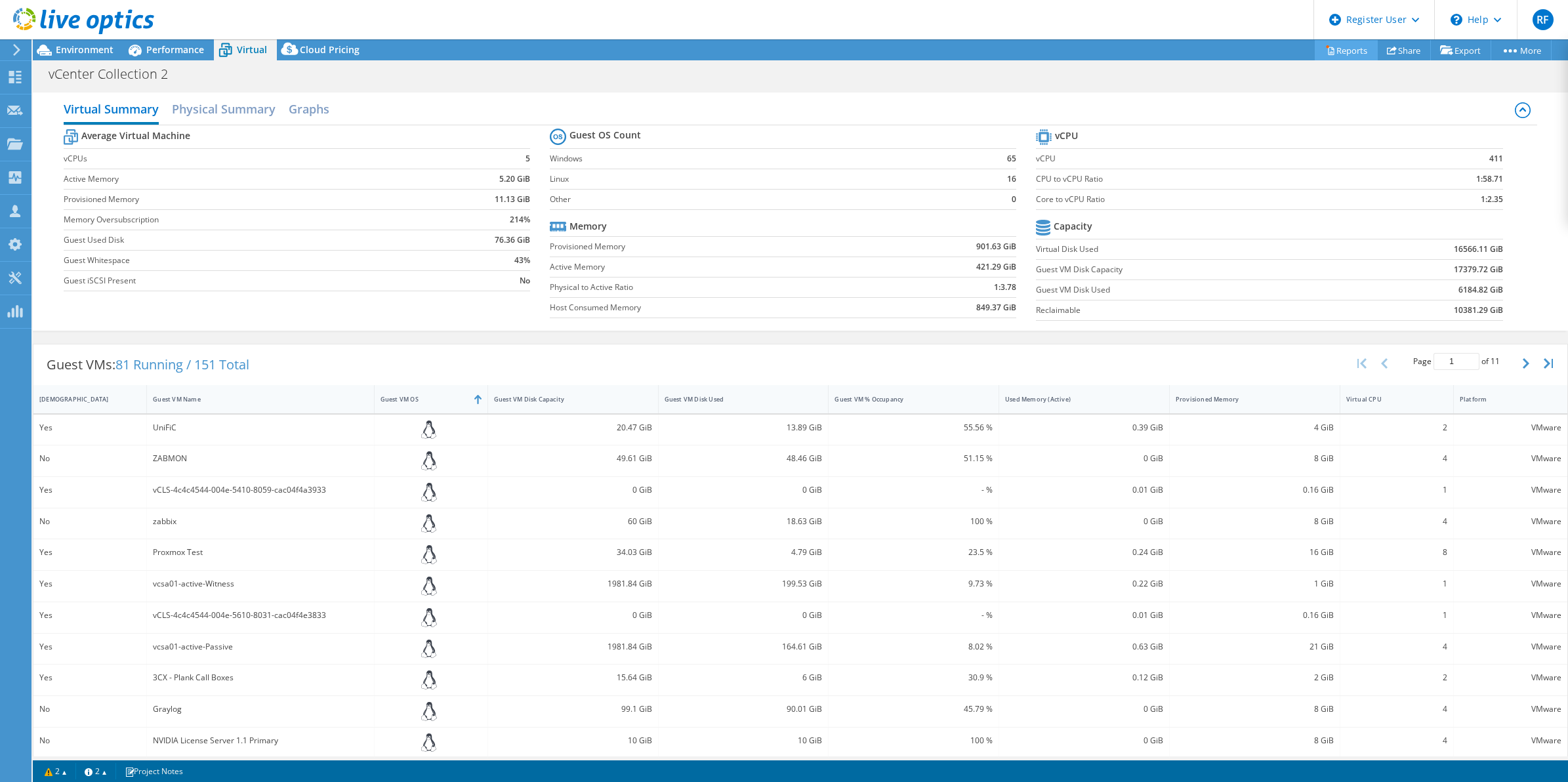
click at [1327, 41] on link "Reports" at bounding box center [1346, 51] width 63 height 21
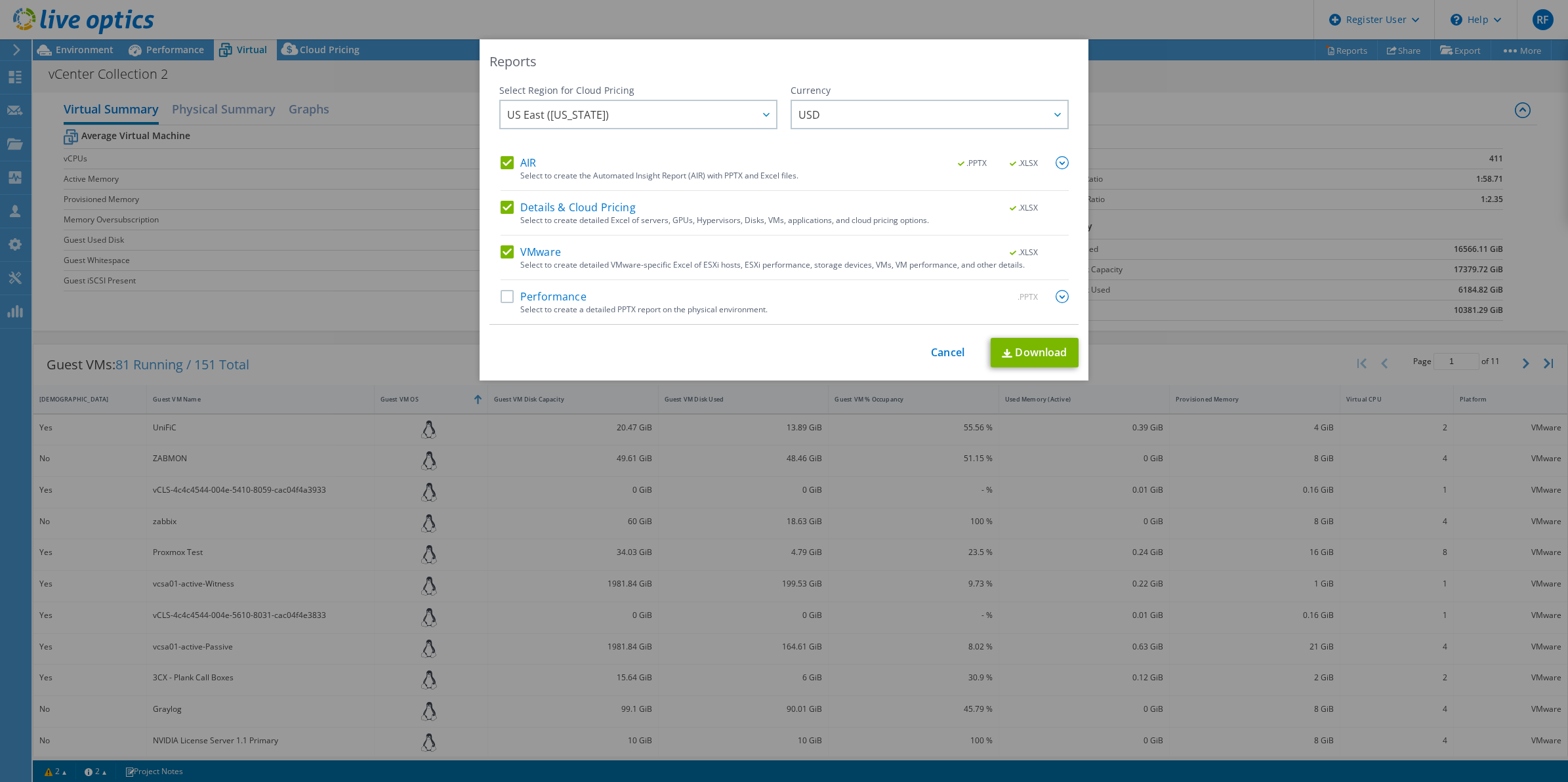
click at [502, 156] on label "AIR" at bounding box center [518, 162] width 36 height 13
click at [0, 0] on input "AIR" at bounding box center [0, 0] width 0 height 0
click at [502, 157] on label "AIR" at bounding box center [518, 162] width 36 height 13
click at [0, 0] on input "AIR" at bounding box center [0, 0] width 0 height 0
click at [502, 297] on label "Performance" at bounding box center [543, 296] width 86 height 13
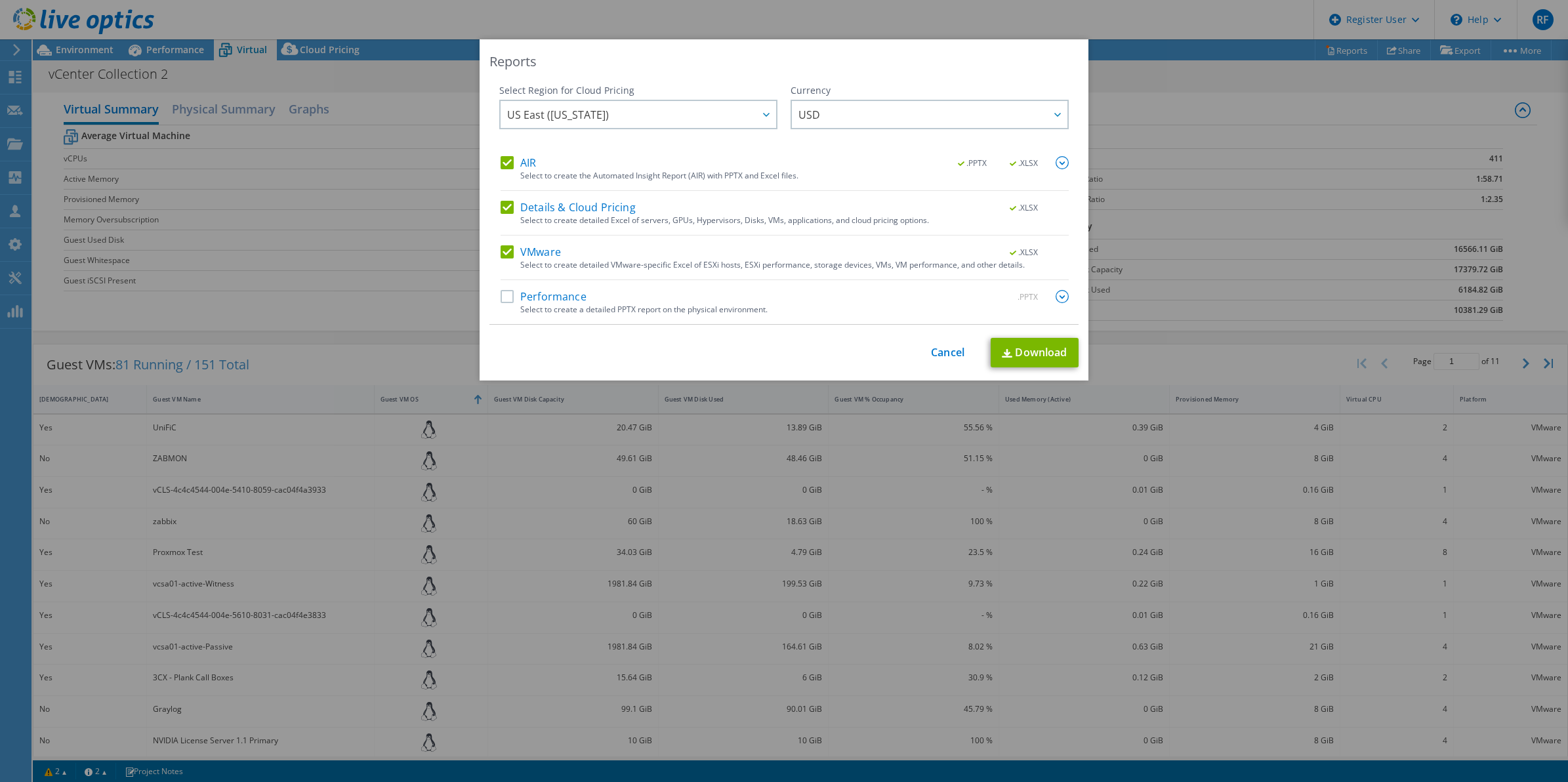
click at [0, 0] on input "Performance" at bounding box center [0, 0] width 0 height 0
click at [1036, 349] on link "Download" at bounding box center [1034, 352] width 88 height 29
click at [942, 351] on link "Cancel" at bounding box center [947, 353] width 33 height 12
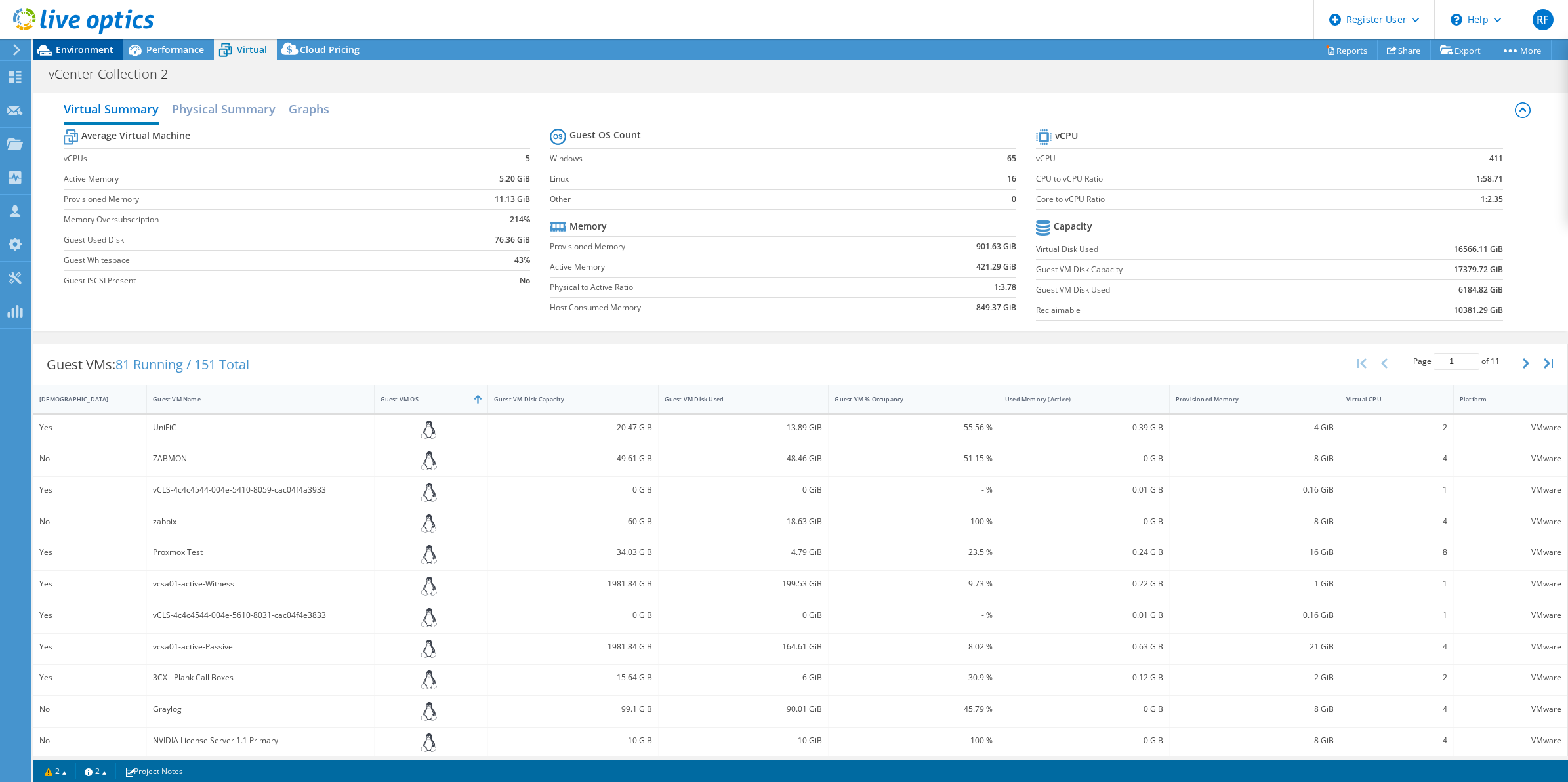
click at [87, 49] on span "Environment" at bounding box center [85, 49] width 57 height 12
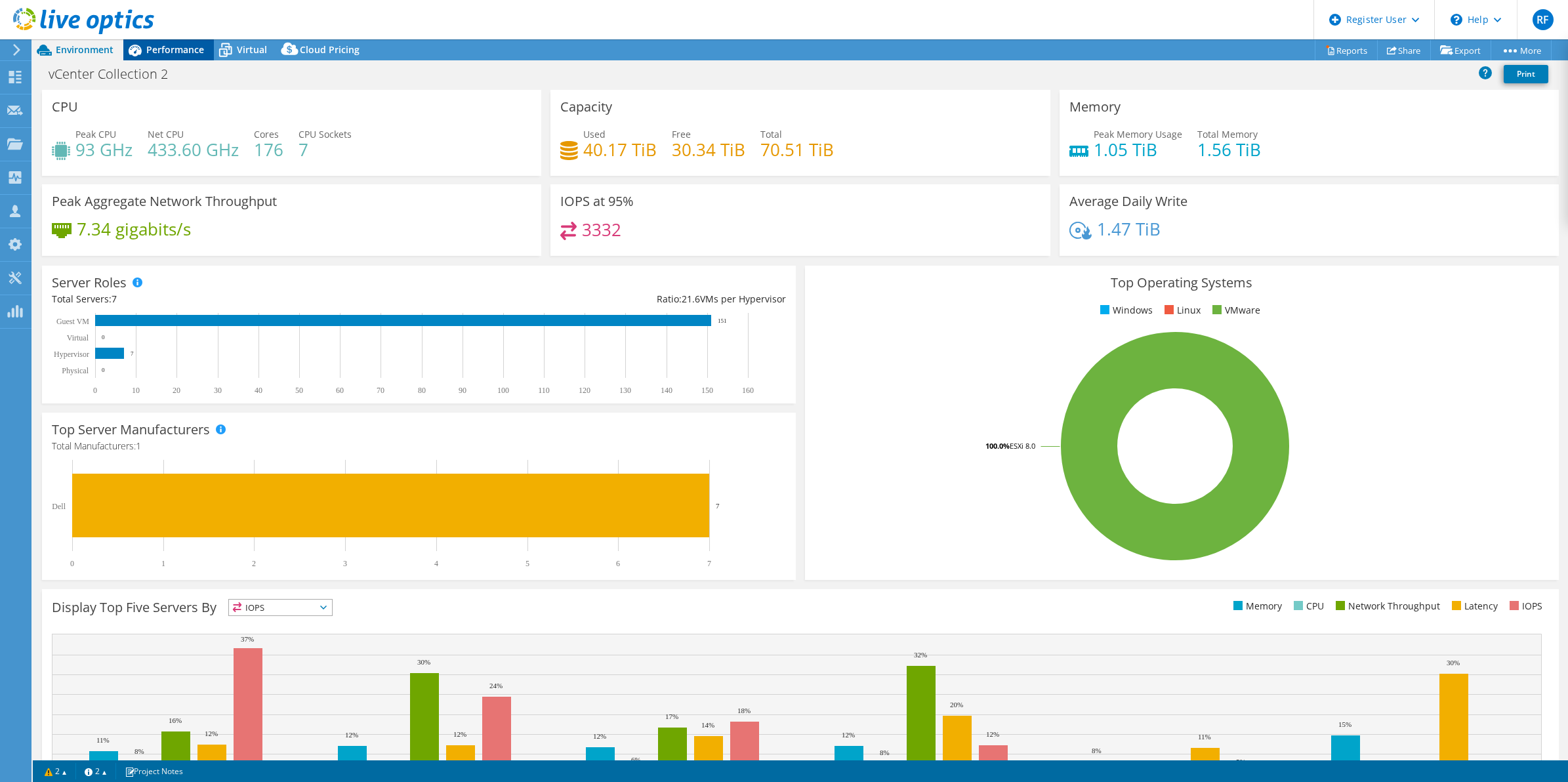
click at [190, 51] on span "Performance" at bounding box center [175, 49] width 57 height 12
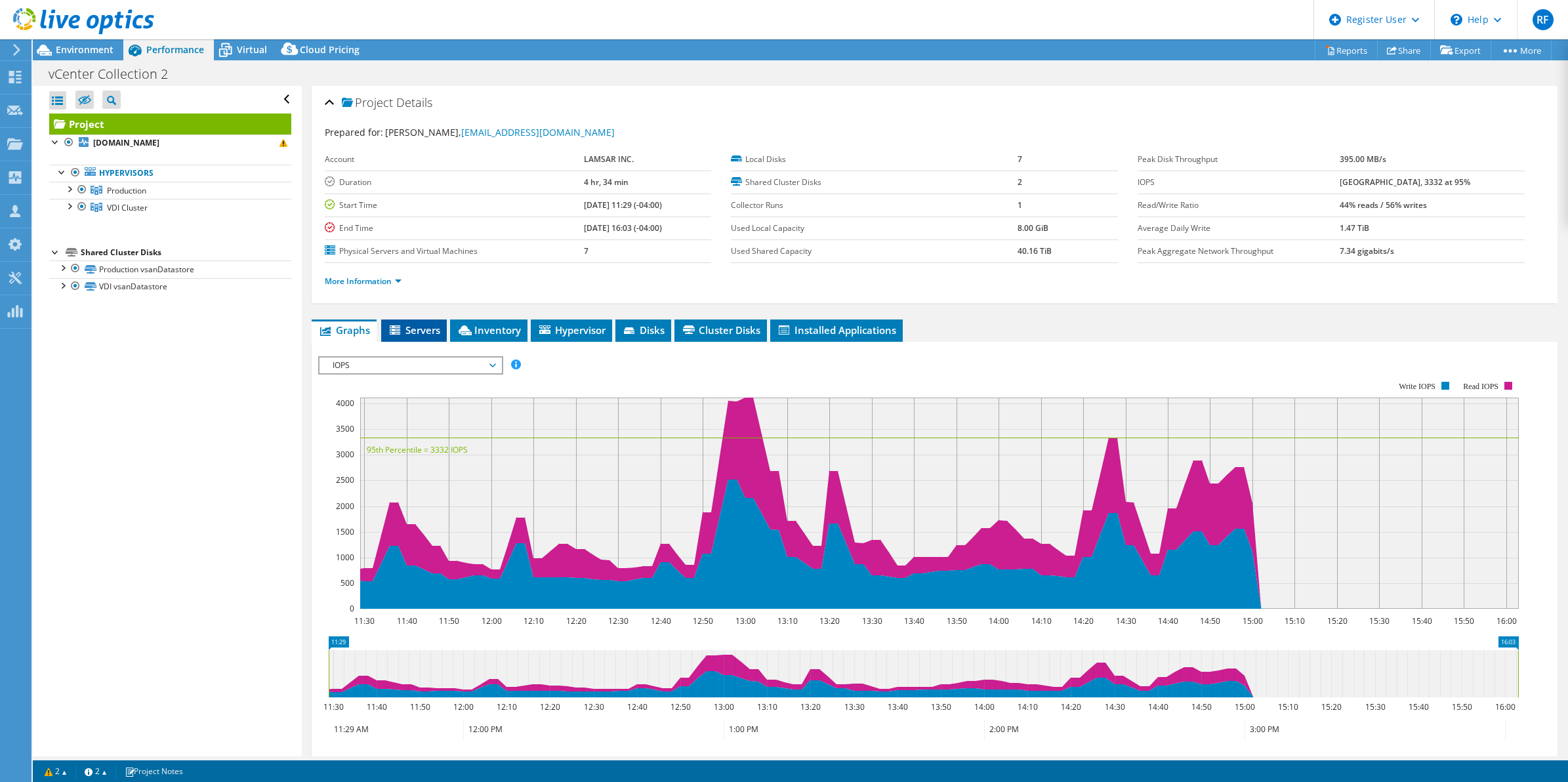
click at [429, 323] on li "Servers" at bounding box center [414, 330] width 66 height 23
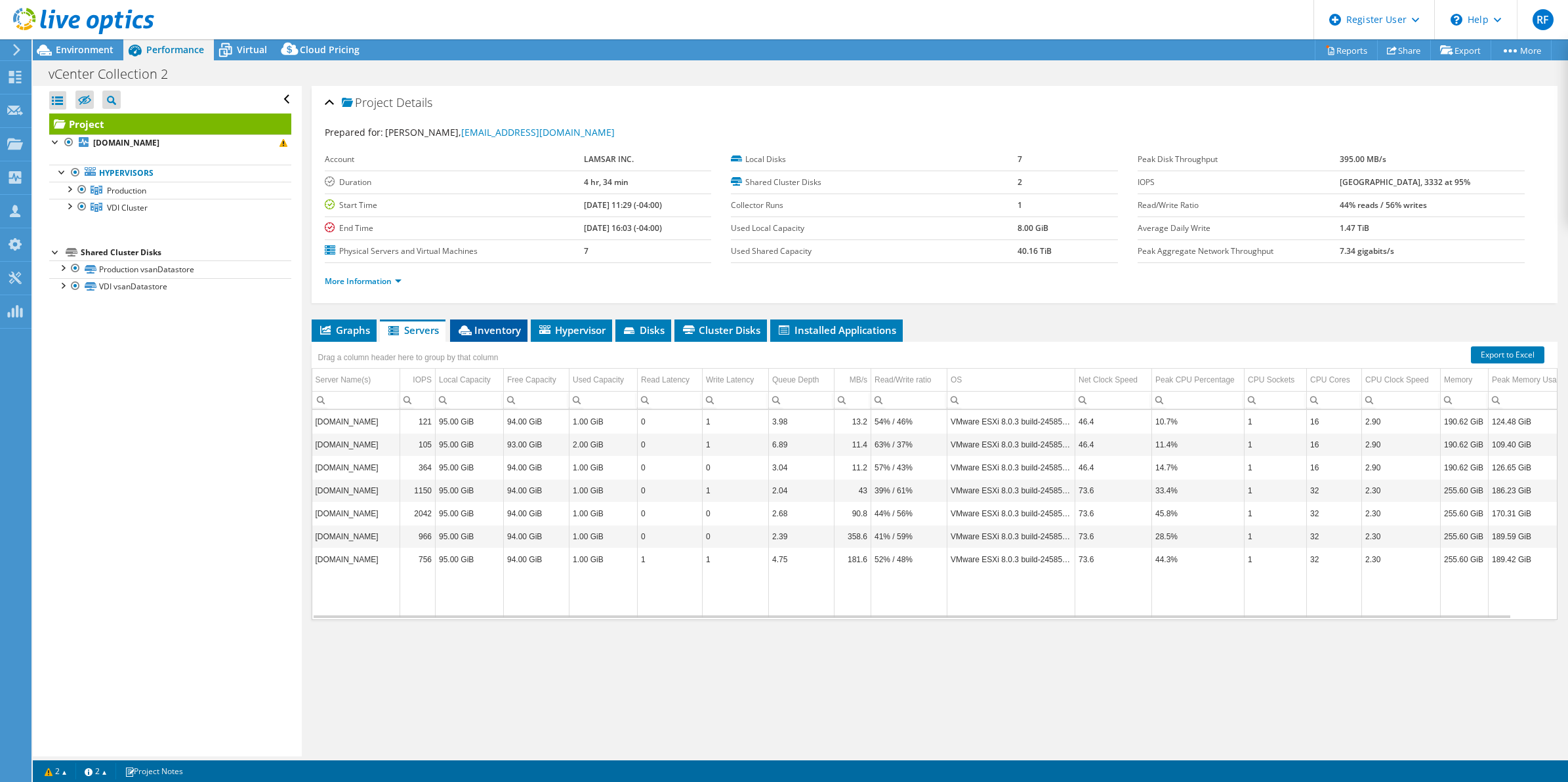
click at [487, 338] on li "Inventory" at bounding box center [488, 330] width 77 height 23
